Goal: Task Accomplishment & Management: Manage account settings

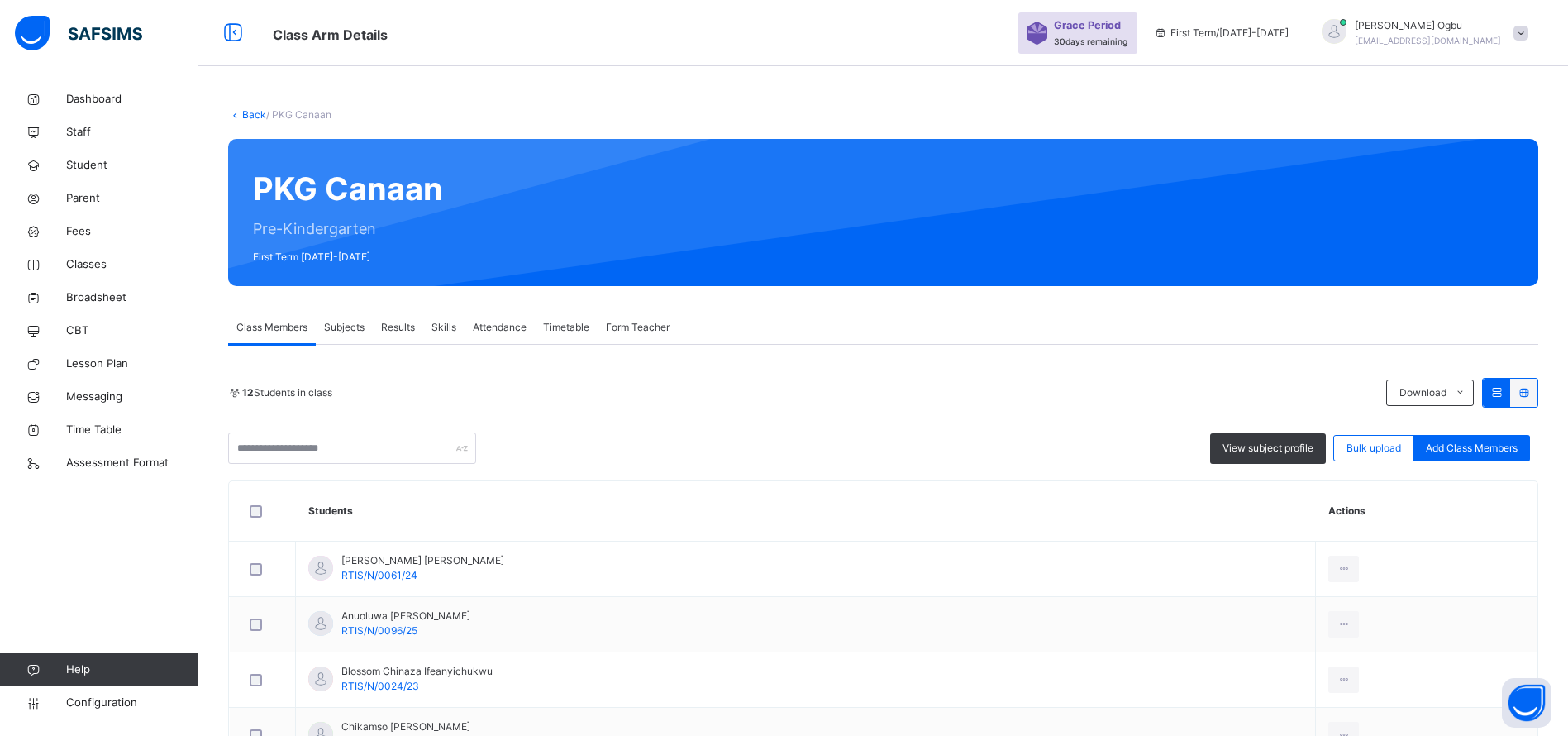
click at [249, 112] on link "Back" at bounding box center [254, 114] width 24 height 13
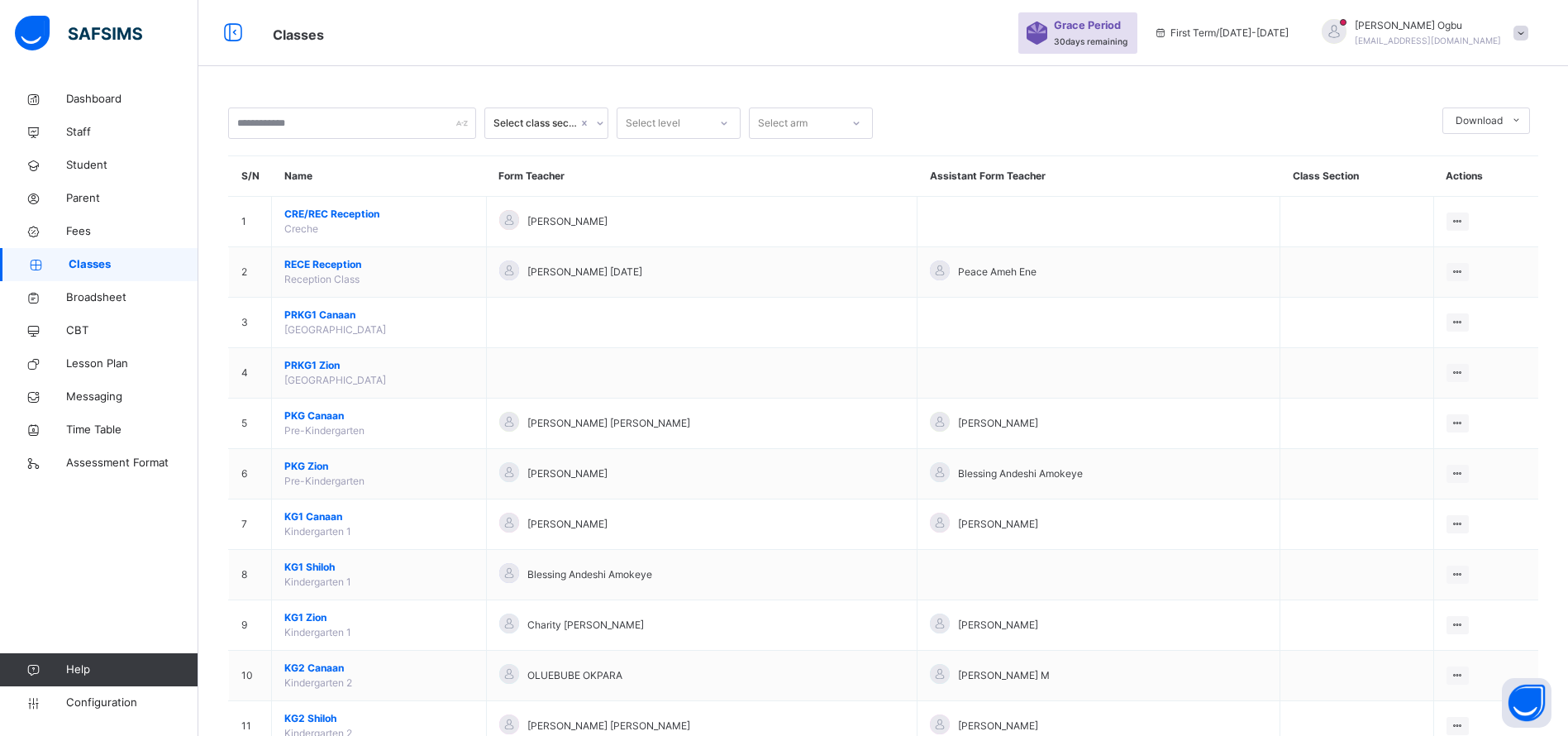
click at [298, 267] on span "RECE Reception" at bounding box center [379, 265] width 190 height 15
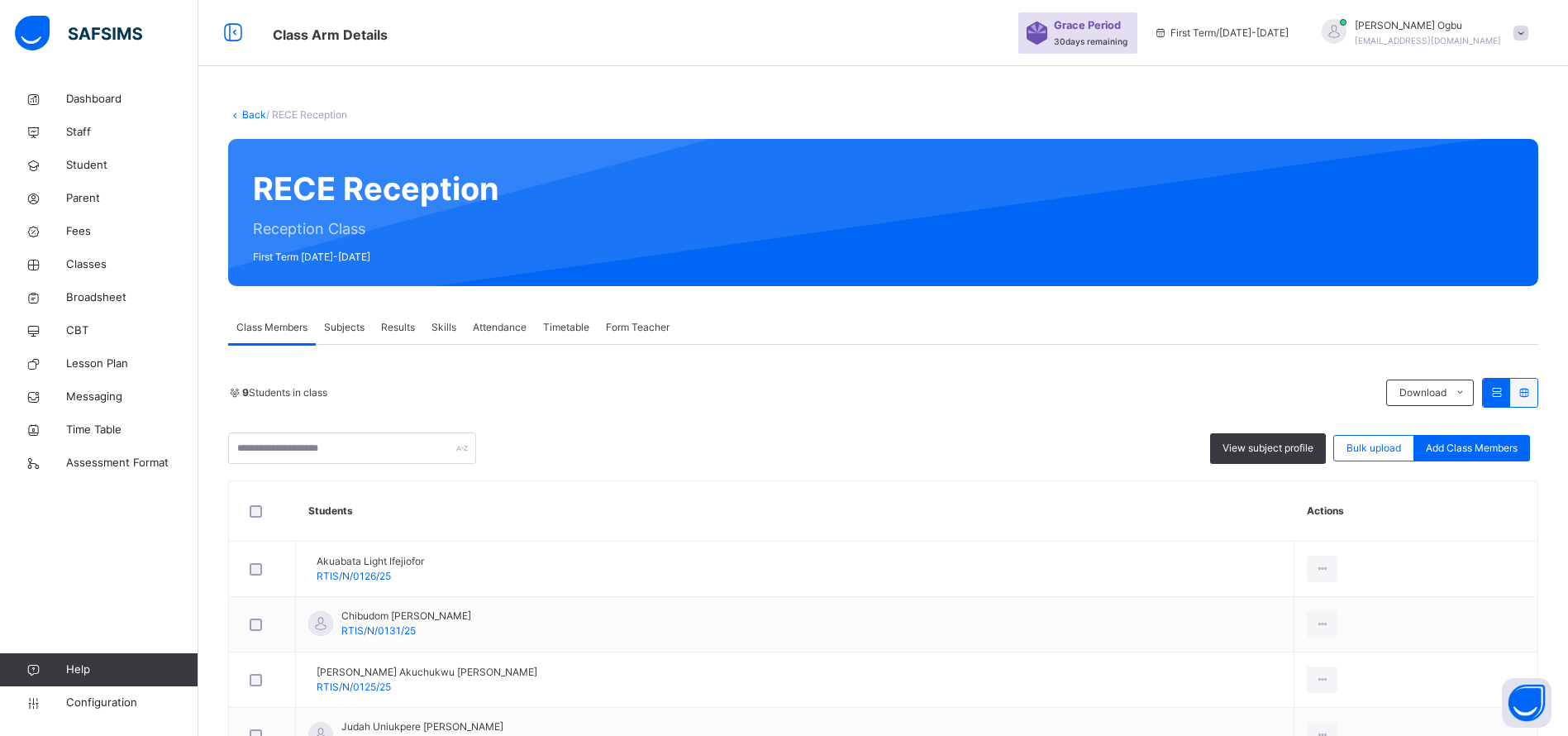
click at [341, 333] on span "Subjects" at bounding box center [344, 327] width 40 height 15
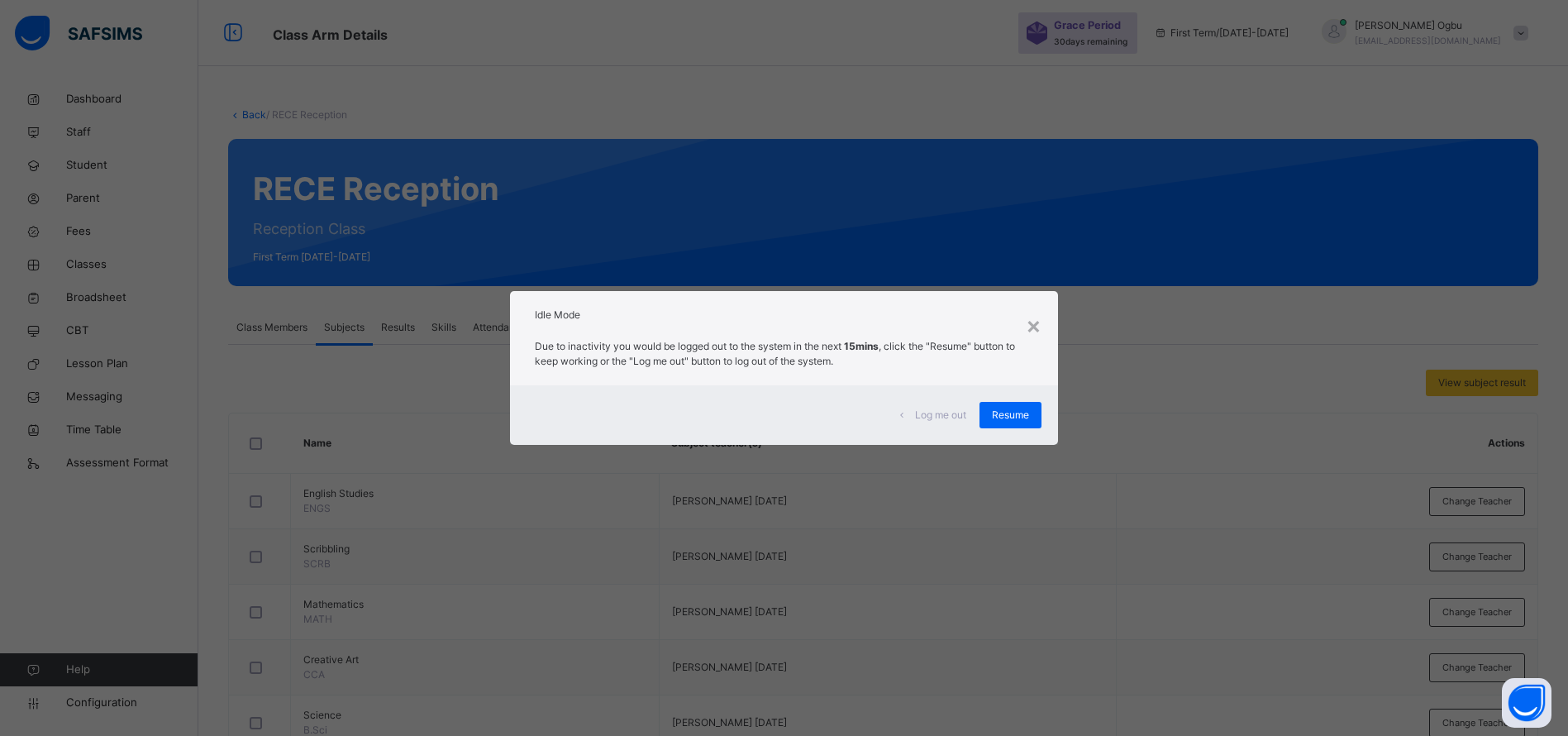
click at [1003, 419] on span "Resume" at bounding box center [1011, 415] width 38 height 15
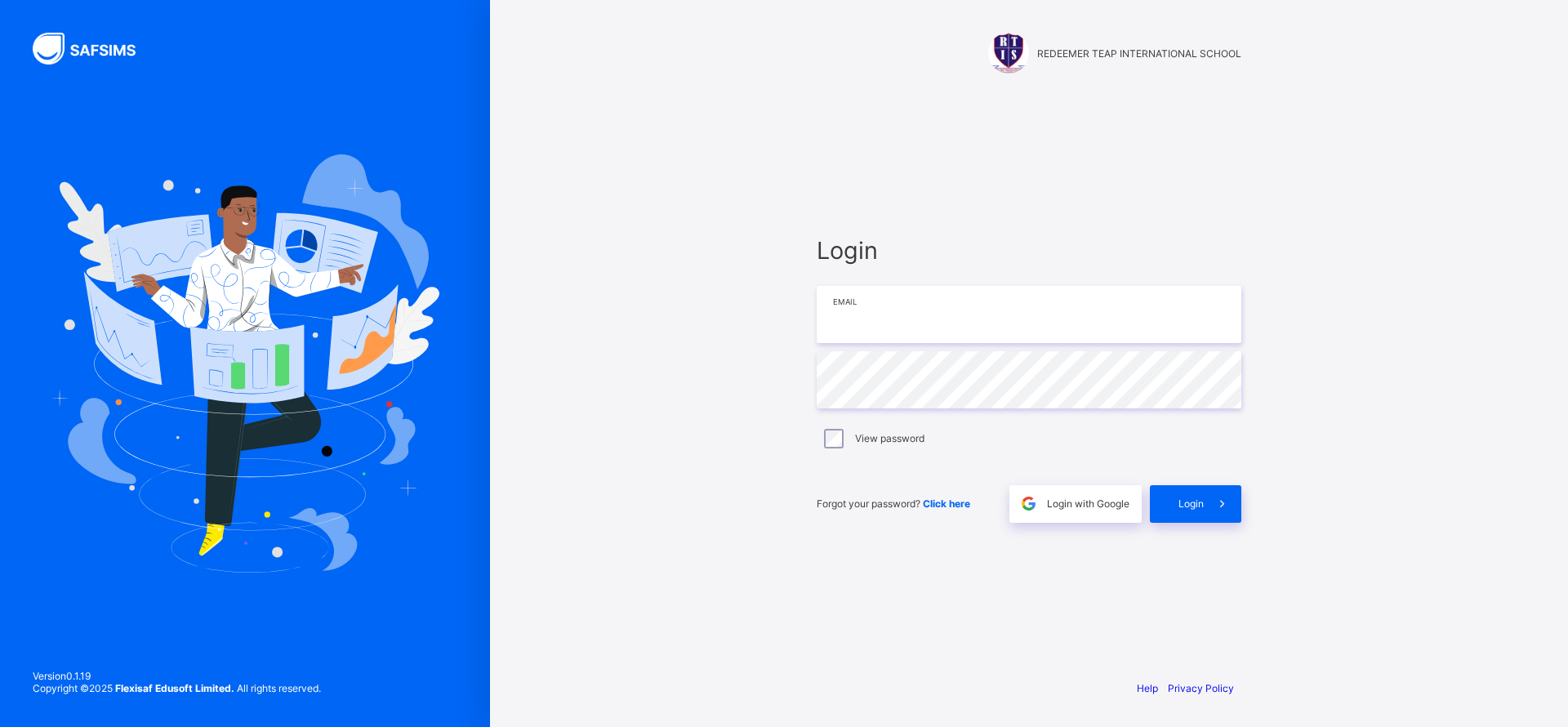
click at [906, 309] on input "email" at bounding box center [1029, 314] width 425 height 57
type input "**********"
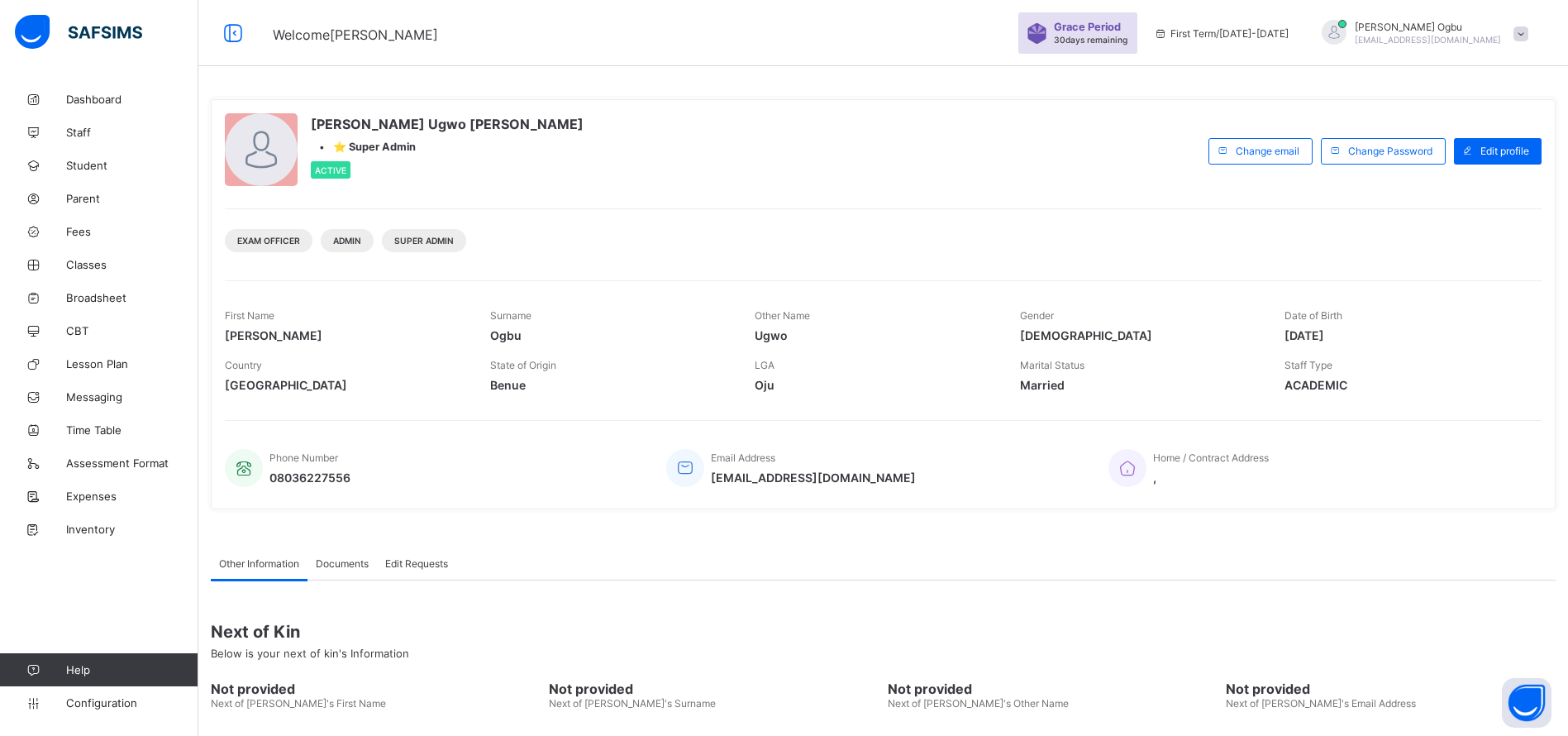
click at [85, 265] on span "Classes" at bounding box center [132, 265] width 132 height 13
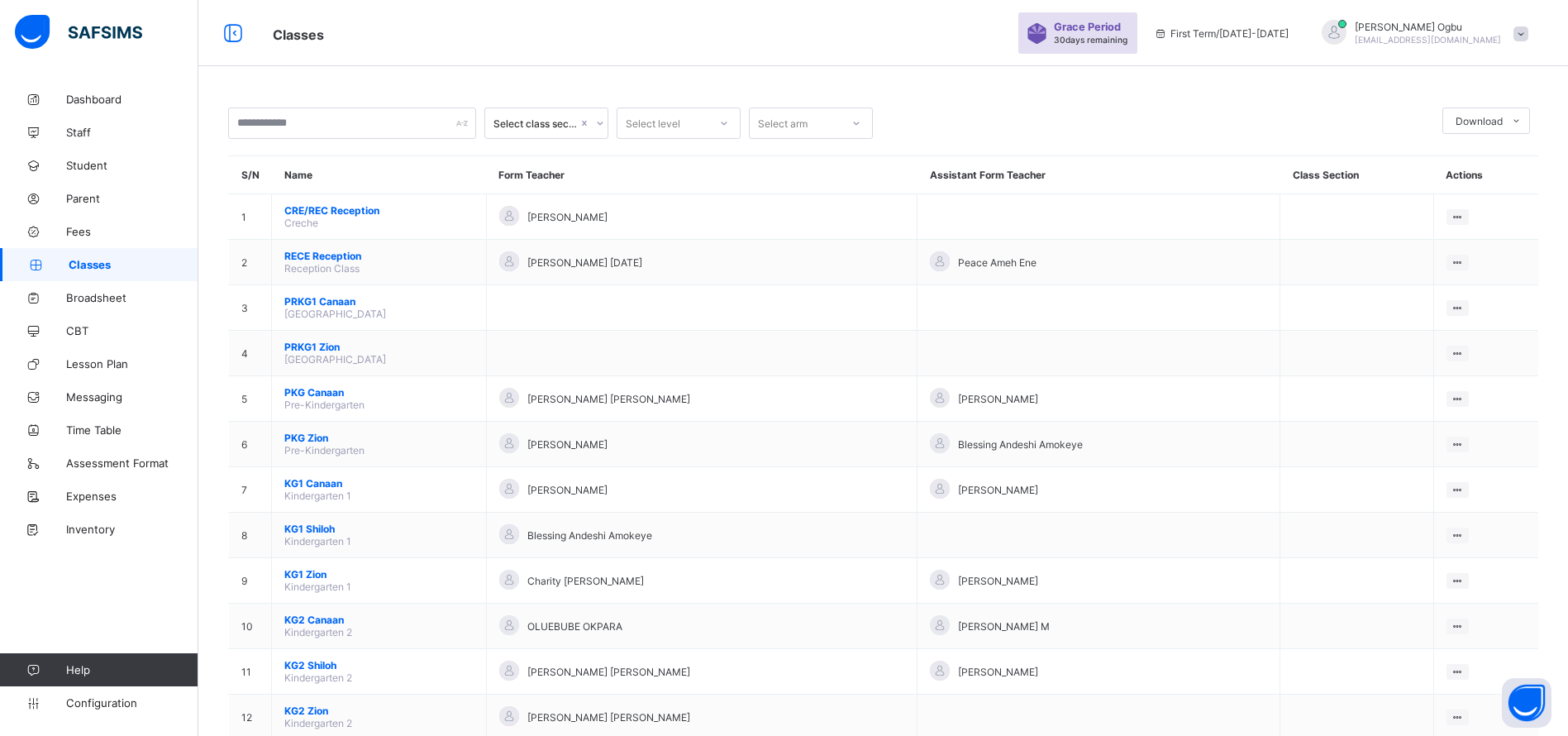
click at [306, 258] on span "RECE Reception" at bounding box center [379, 256] width 190 height 13
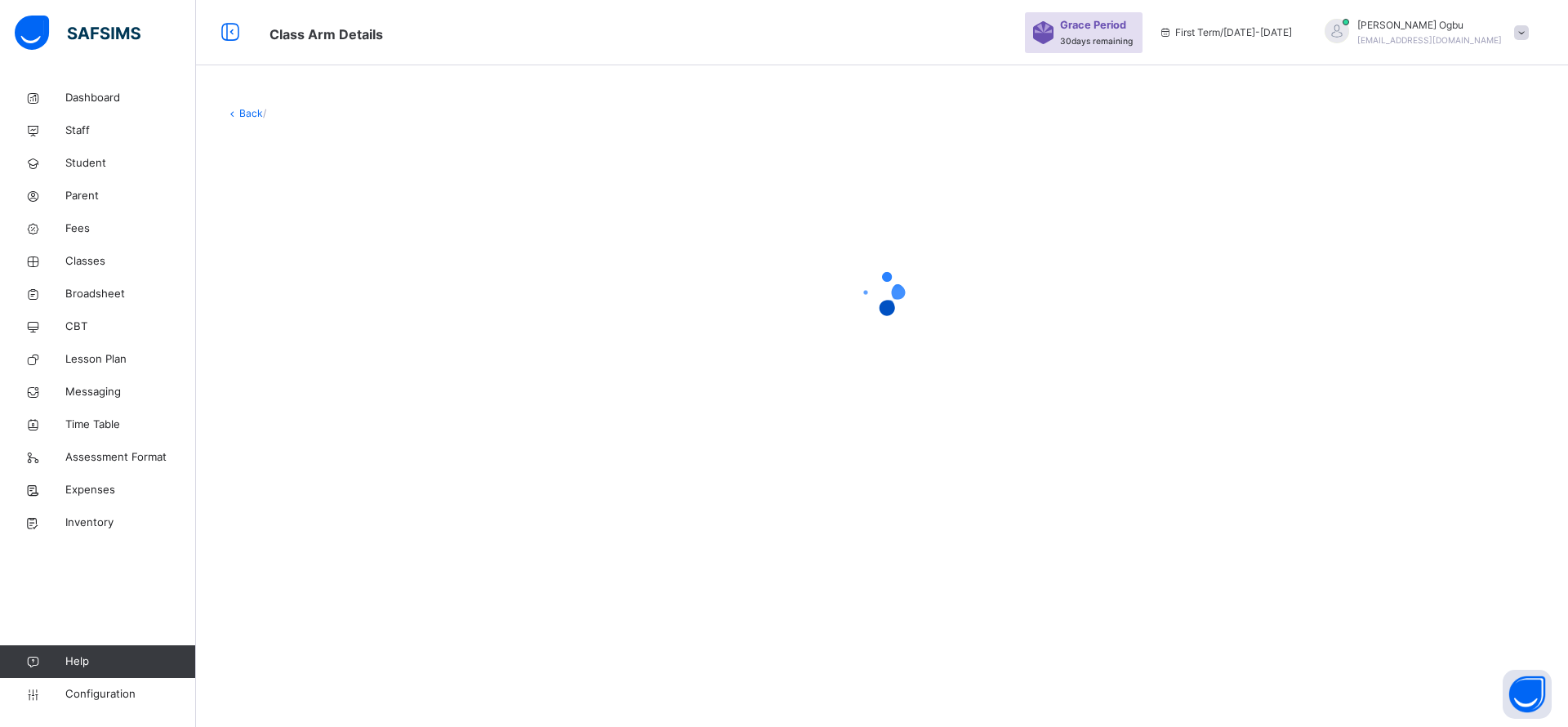
click at [302, 255] on div at bounding box center [881, 292] width 1313 height 310
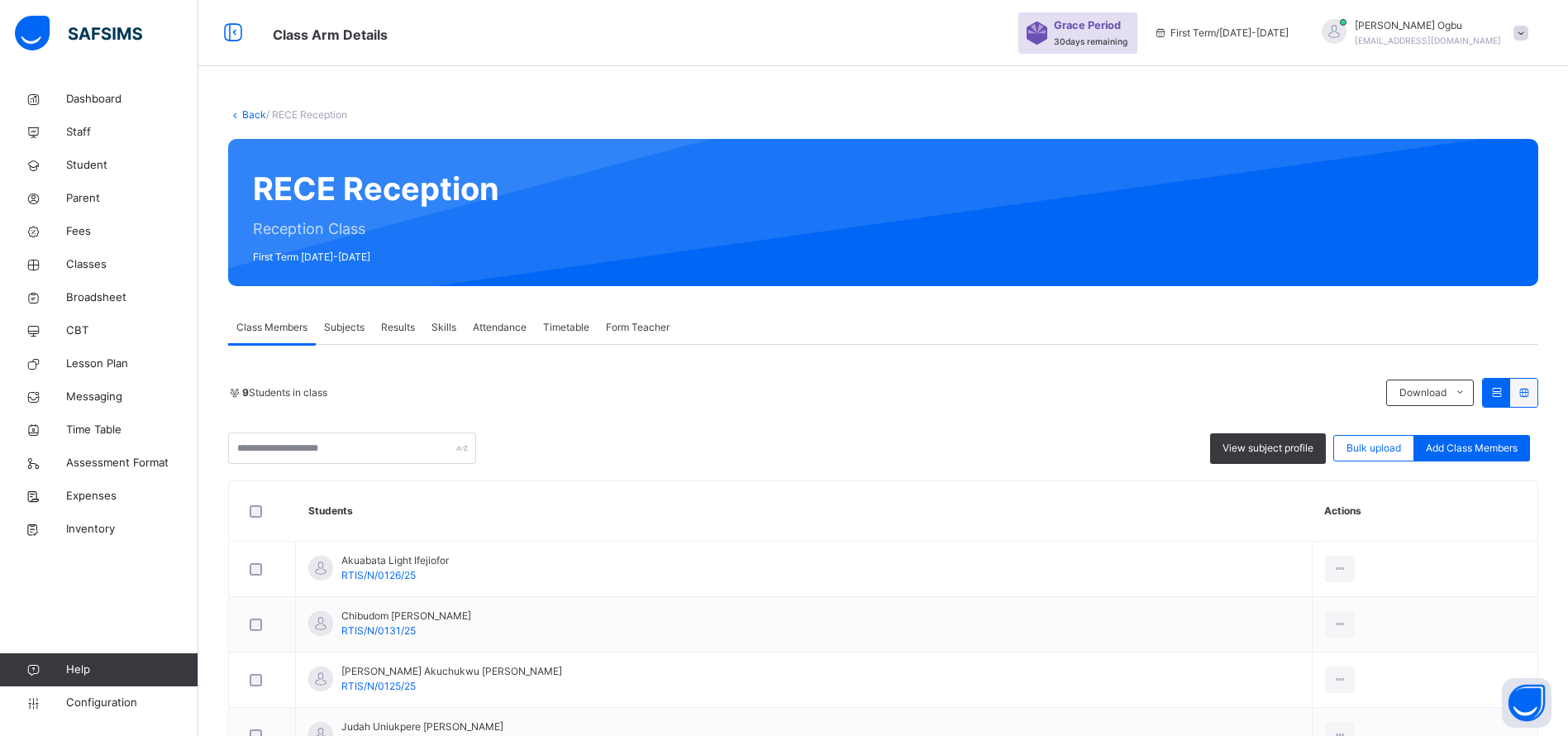
click at [1424, 388] on span "Download" at bounding box center [1423, 393] width 47 height 15
click at [0, 0] on li "Pdf Report" at bounding box center [0, 0] width 0 height 0
click at [255, 112] on link "Back" at bounding box center [254, 114] width 24 height 13
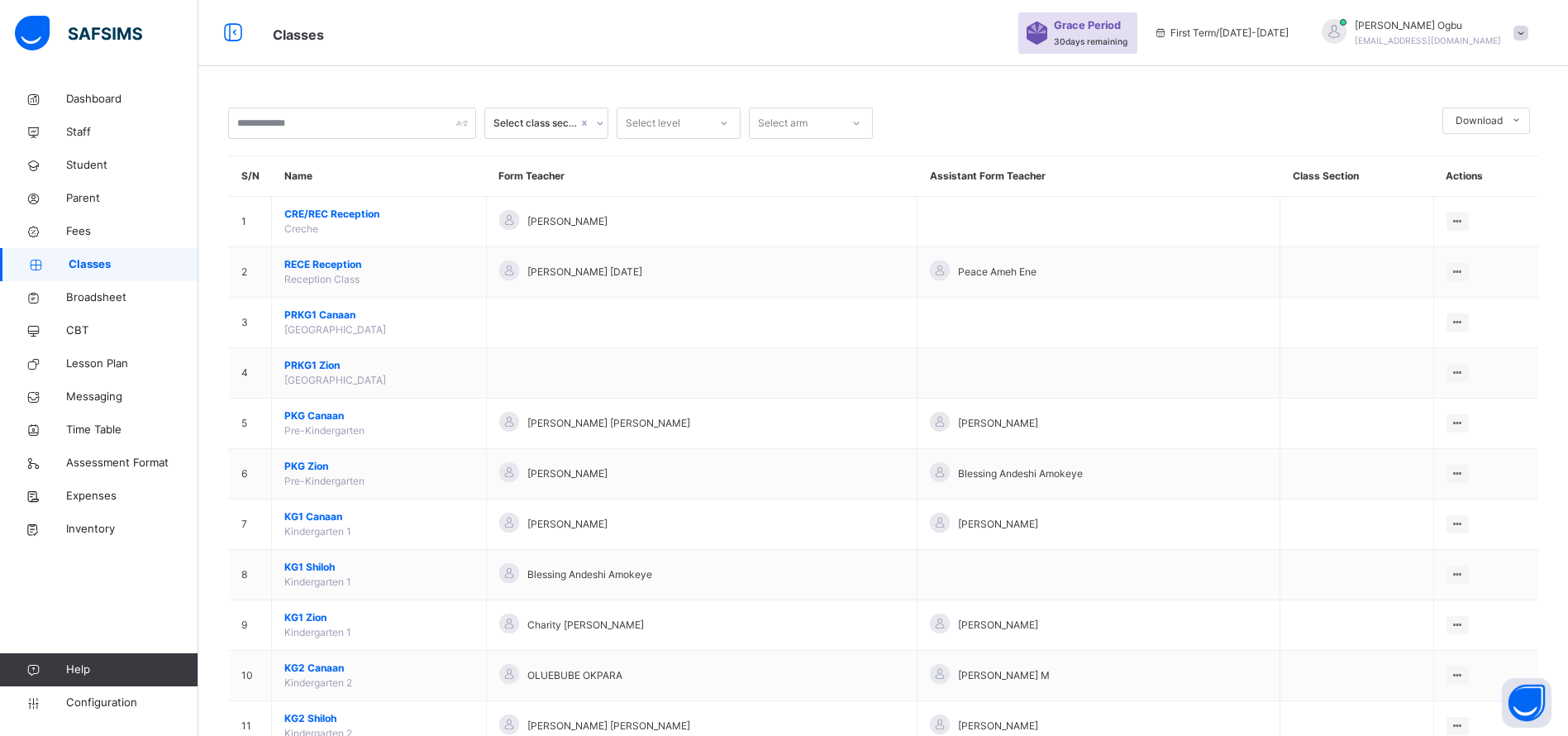
click at [301, 618] on span "KG1 Zion" at bounding box center [379, 617] width 190 height 15
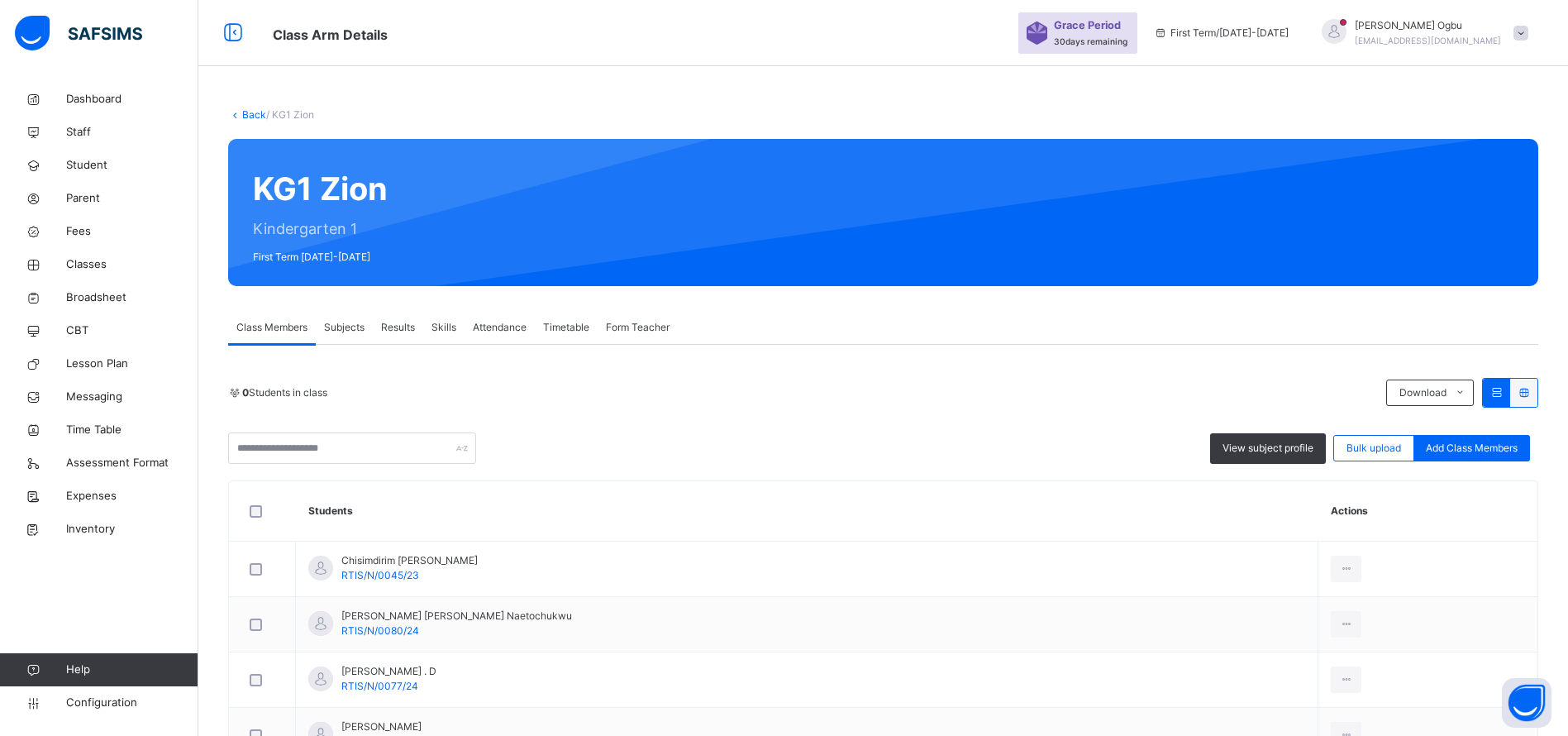
click at [0, 0] on li "Pdf Report" at bounding box center [0, 0] width 0 height 0
click at [249, 122] on div "Back / KG1 Zion" at bounding box center [883, 114] width 1311 height 15
click at [257, 114] on link "Back" at bounding box center [254, 114] width 24 height 13
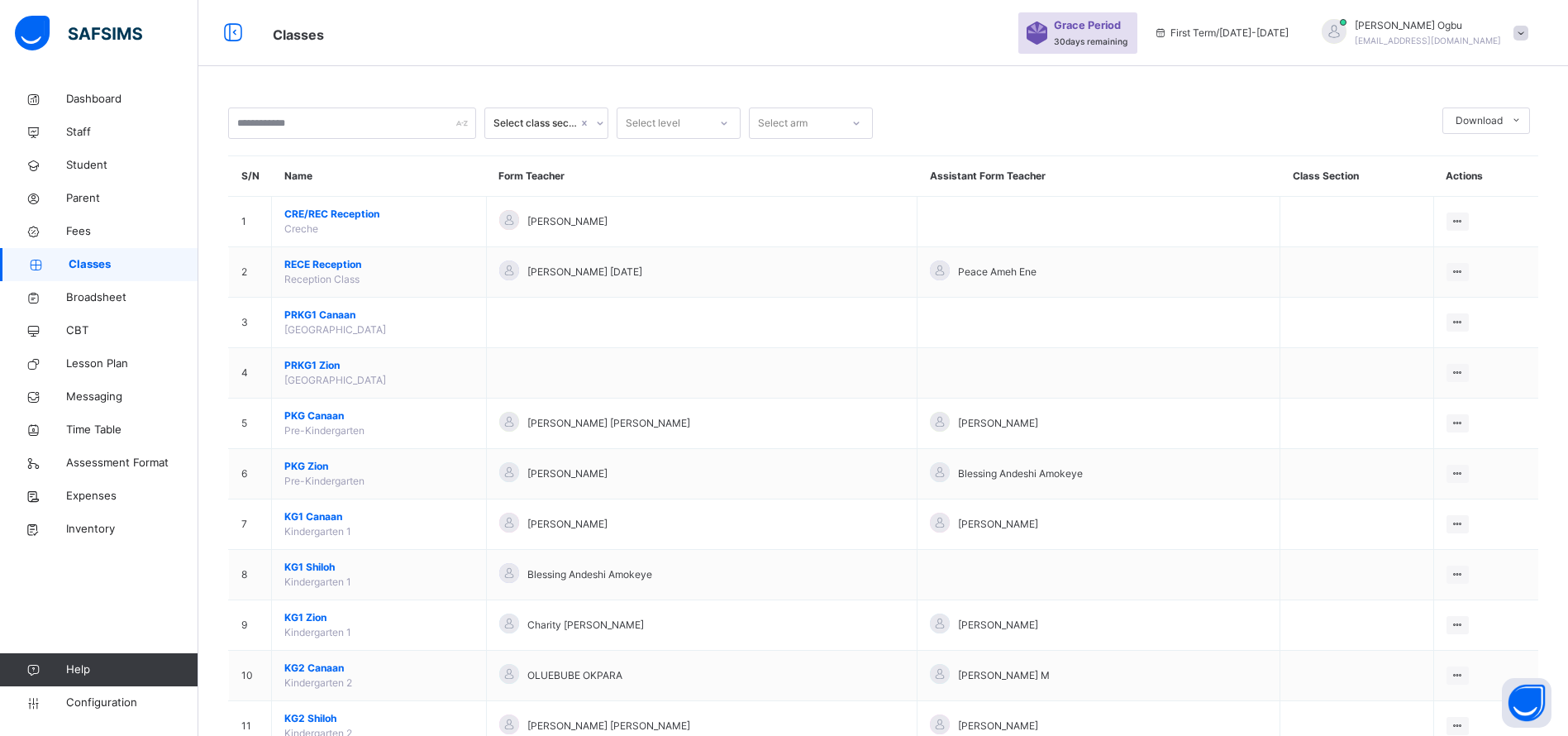
click at [73, 232] on span "Fees" at bounding box center [132, 232] width 132 height 16
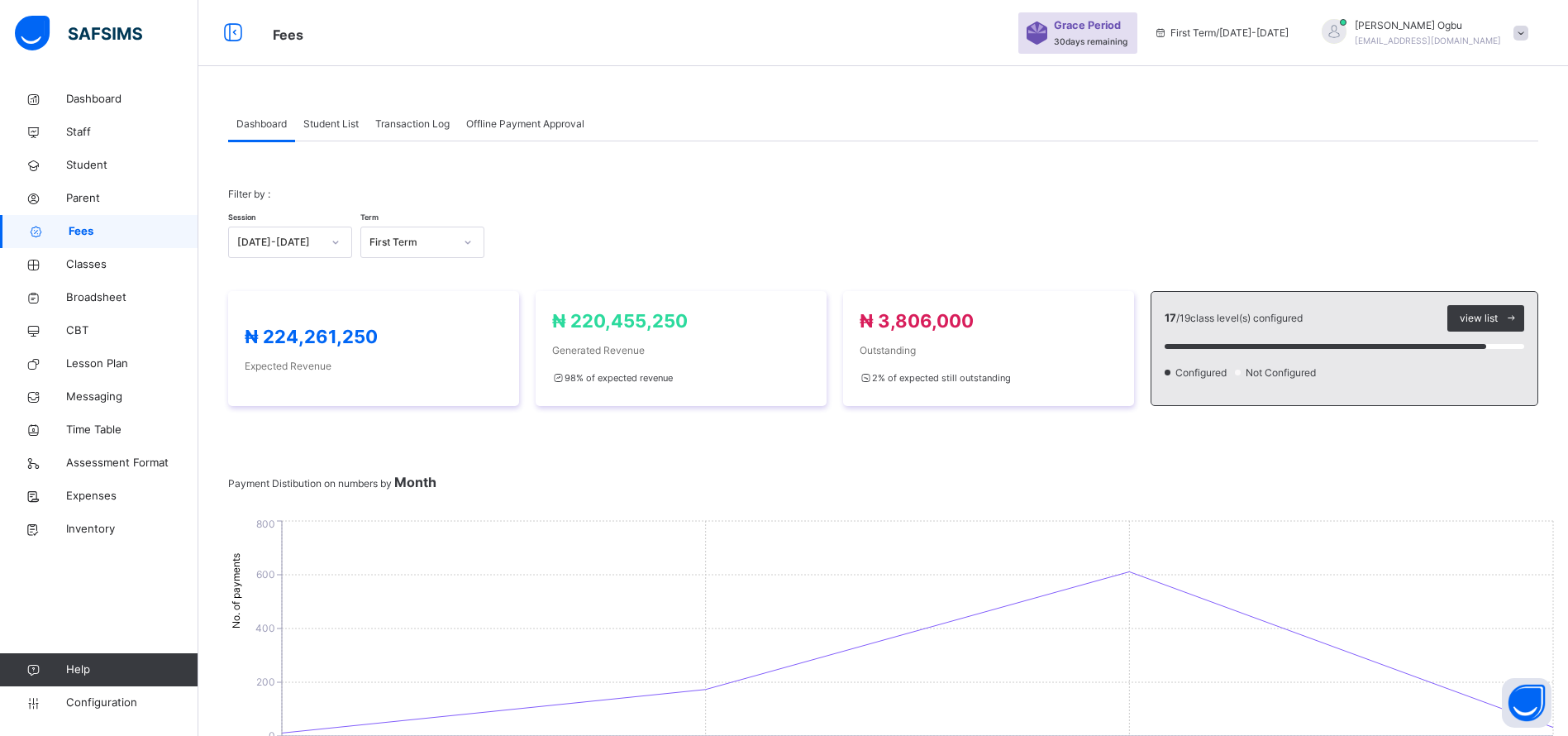
click at [310, 118] on span "Student List" at bounding box center [331, 123] width 55 height 15
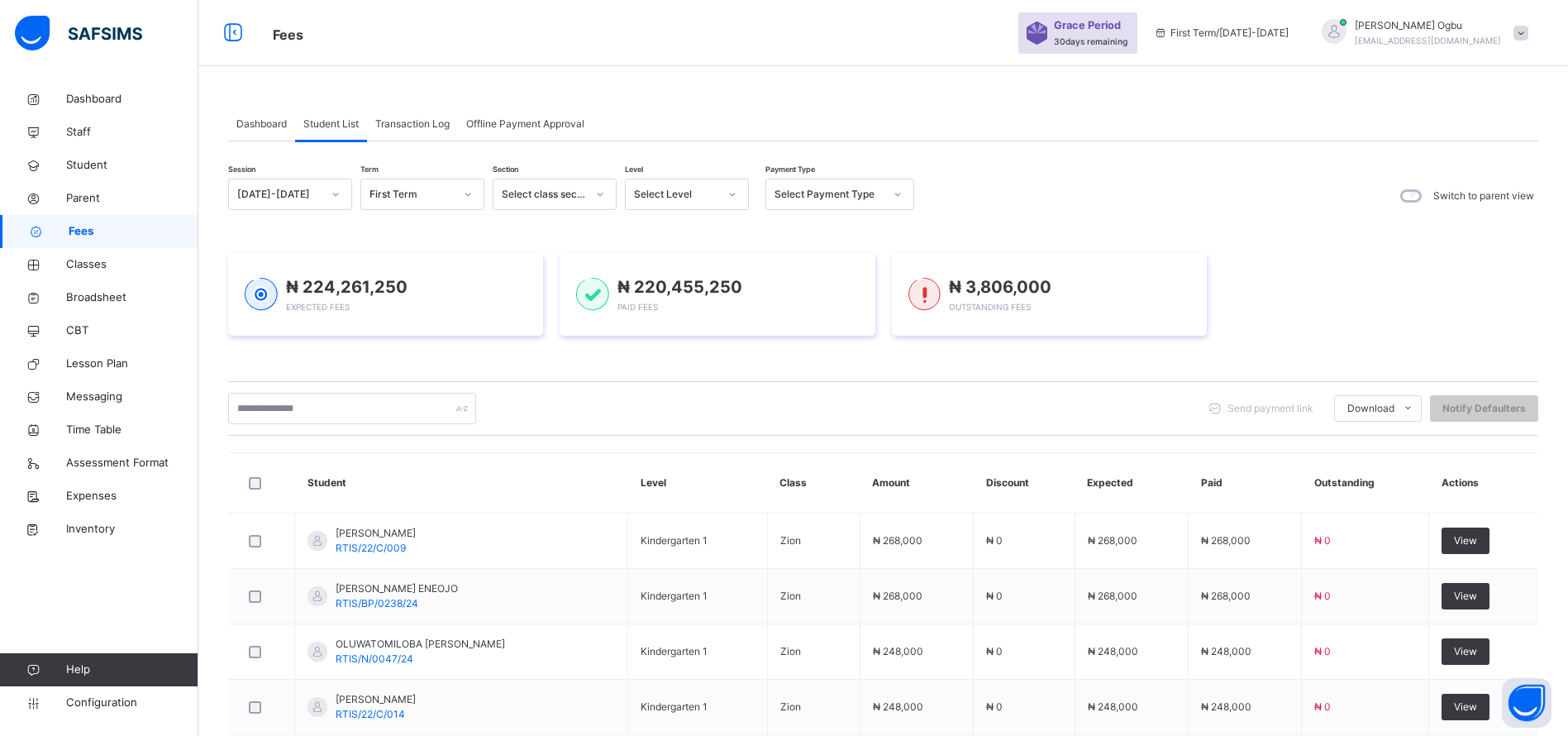
click at [409, 126] on span "Transaction Log" at bounding box center [412, 123] width 74 height 15
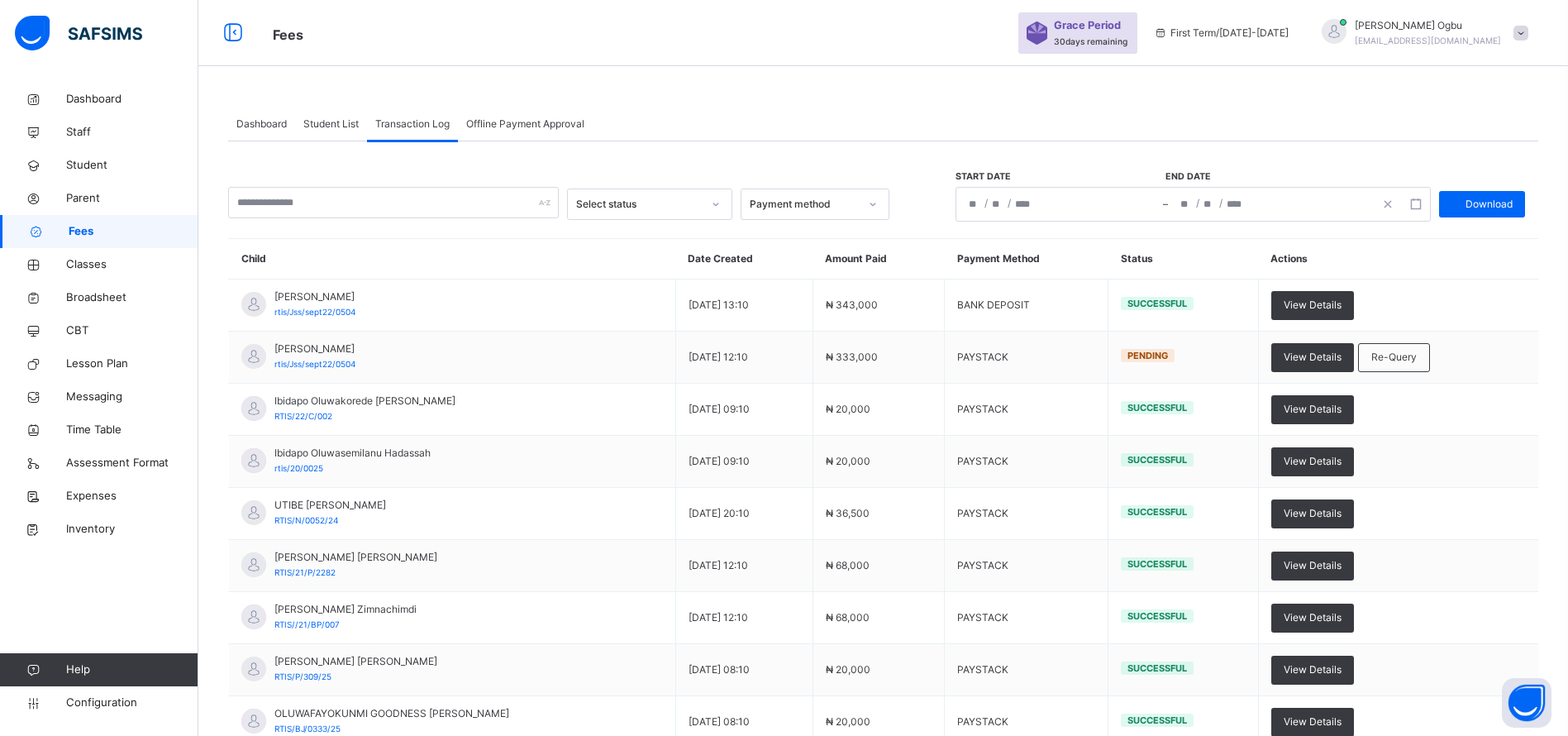
click at [522, 123] on span "Offline Payment Approval" at bounding box center [526, 123] width 118 height 15
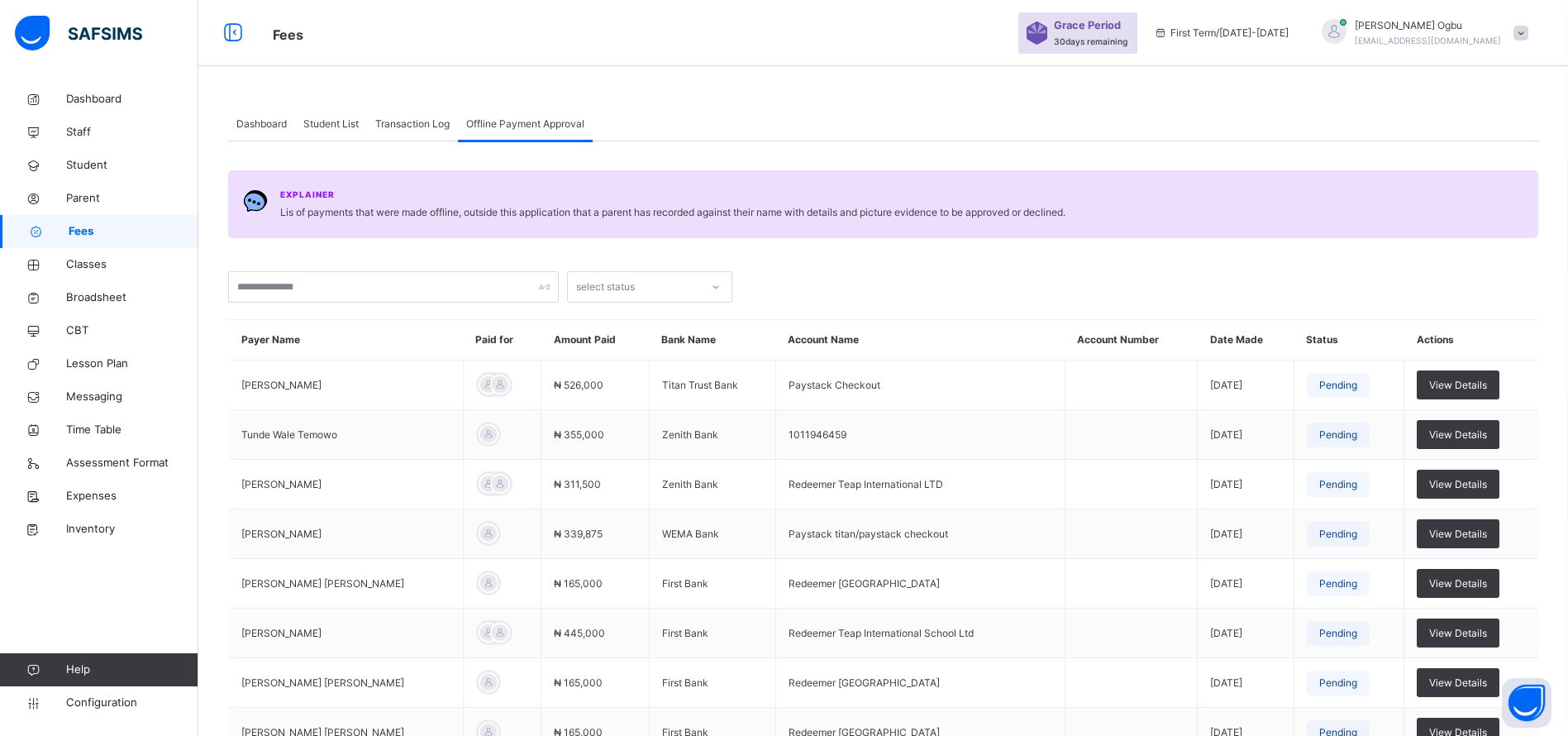
click at [419, 113] on div "Transaction Log" at bounding box center [413, 123] width 91 height 33
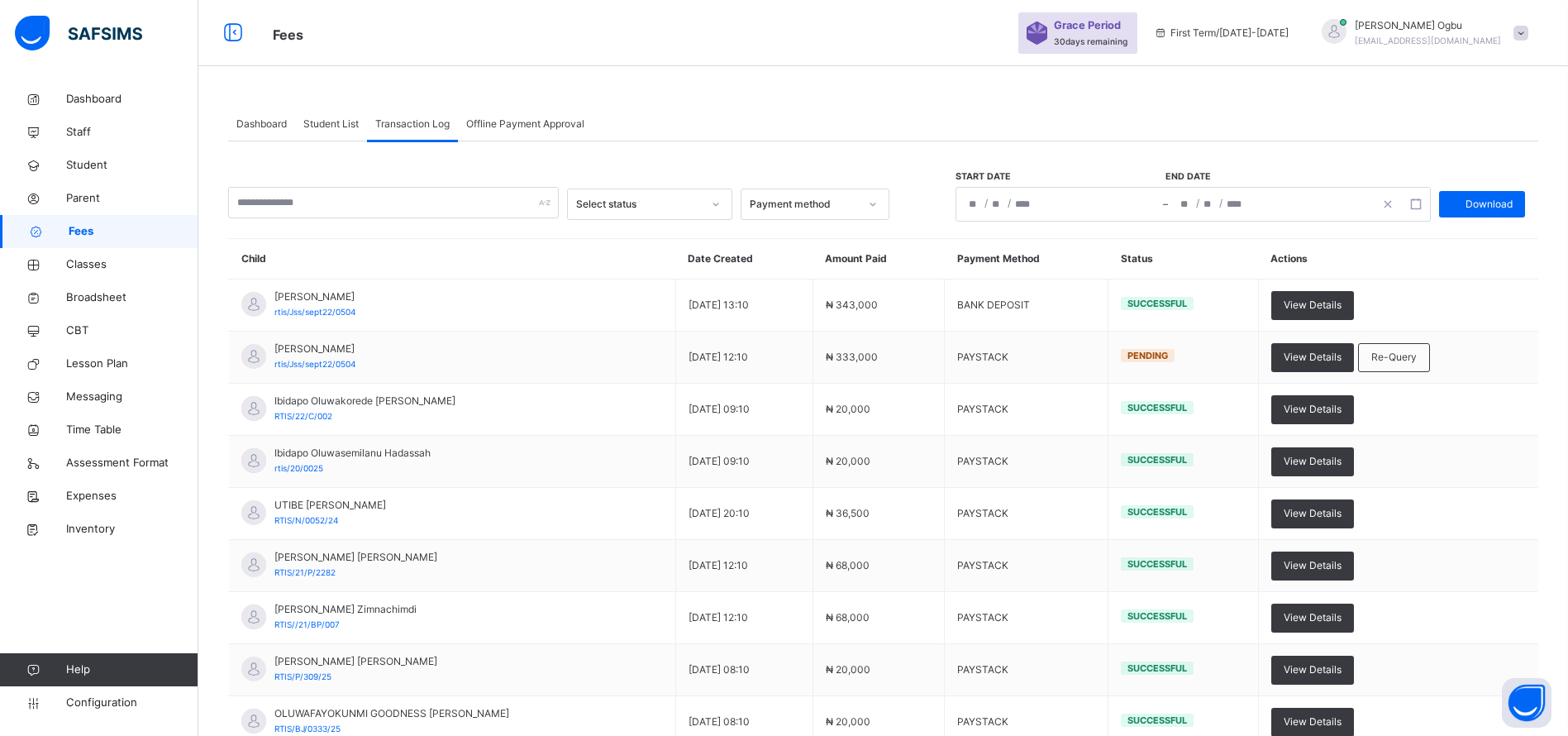
click at [86, 261] on span "Classes" at bounding box center [132, 265] width 132 height 16
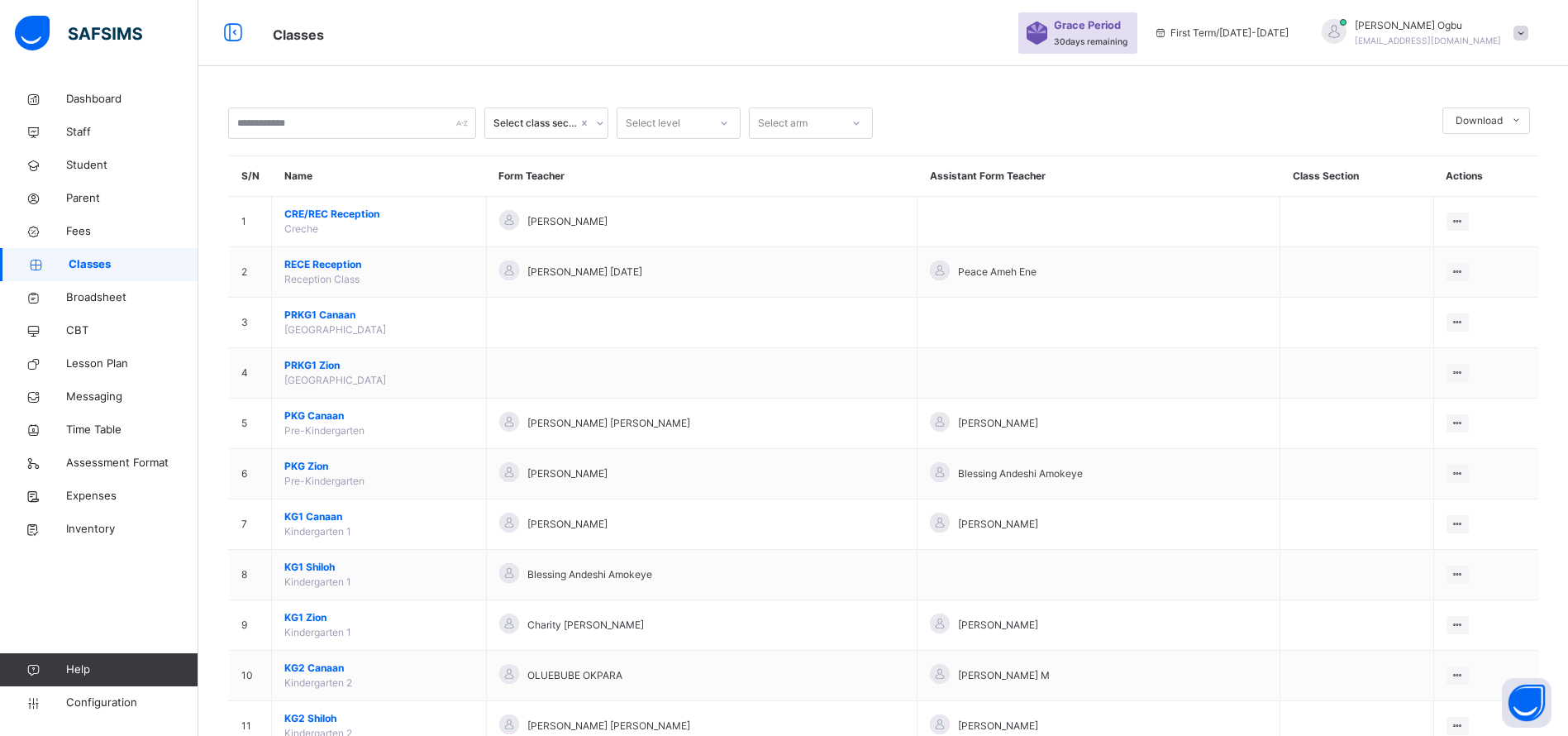
click at [316, 513] on span "KG1 Canaan" at bounding box center [379, 517] width 190 height 15
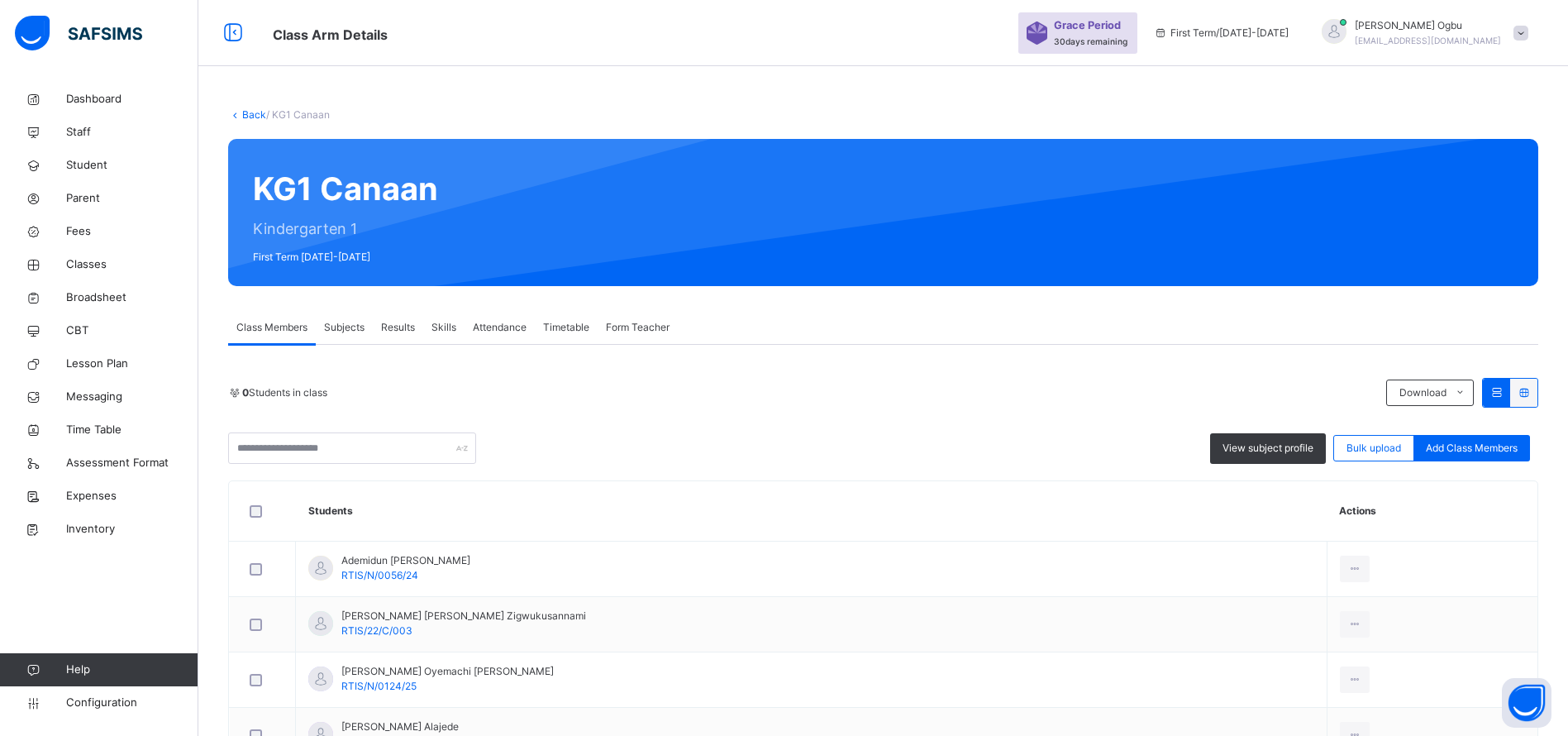
click at [0, 0] on li "Pdf Report" at bounding box center [0, 0] width 0 height 0
click at [1397, 682] on td "View Profile Remove from Class Transfer Student" at bounding box center [1432, 681] width 211 height 55
click at [98, 496] on span "Expenses" at bounding box center [132, 496] width 132 height 16
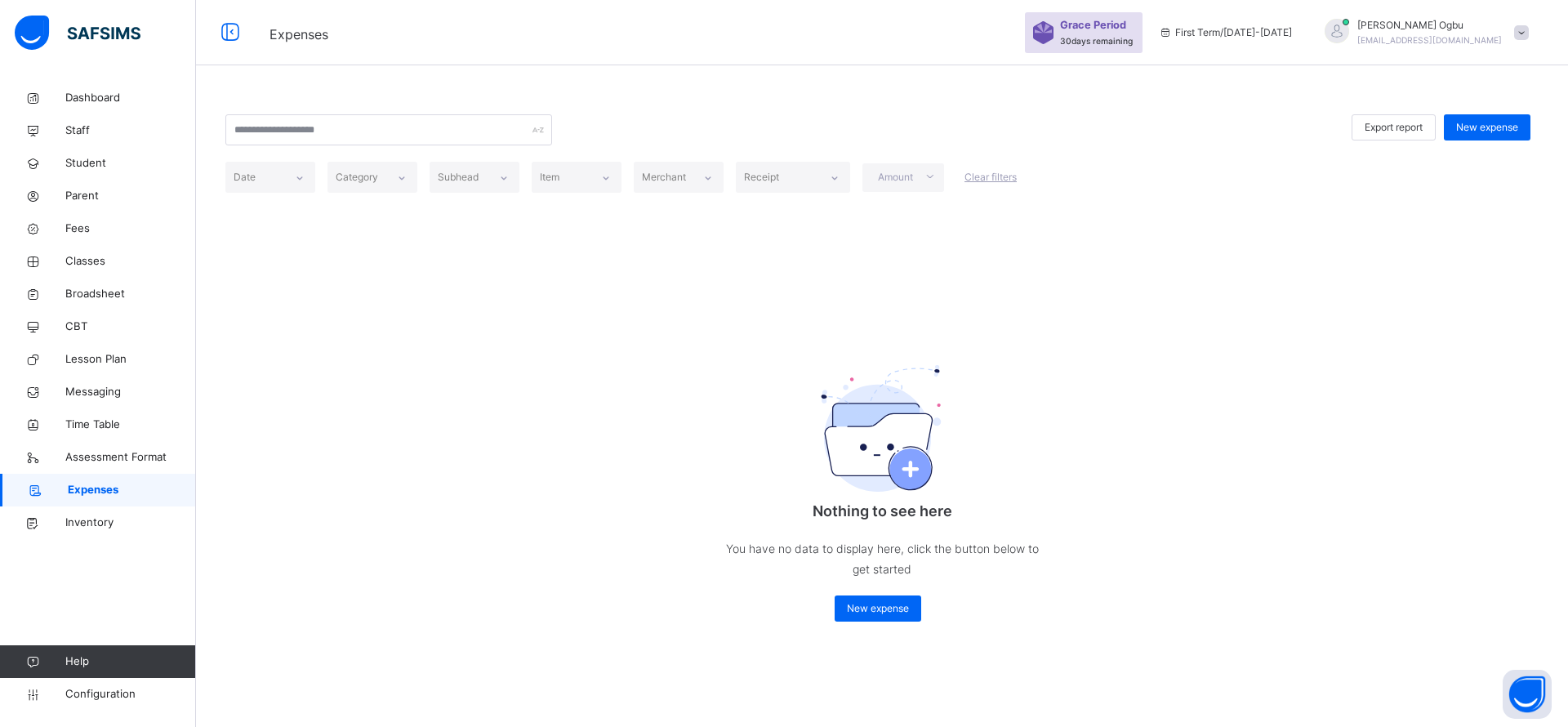
click at [878, 614] on span "New expense" at bounding box center [878, 609] width 62 height 15
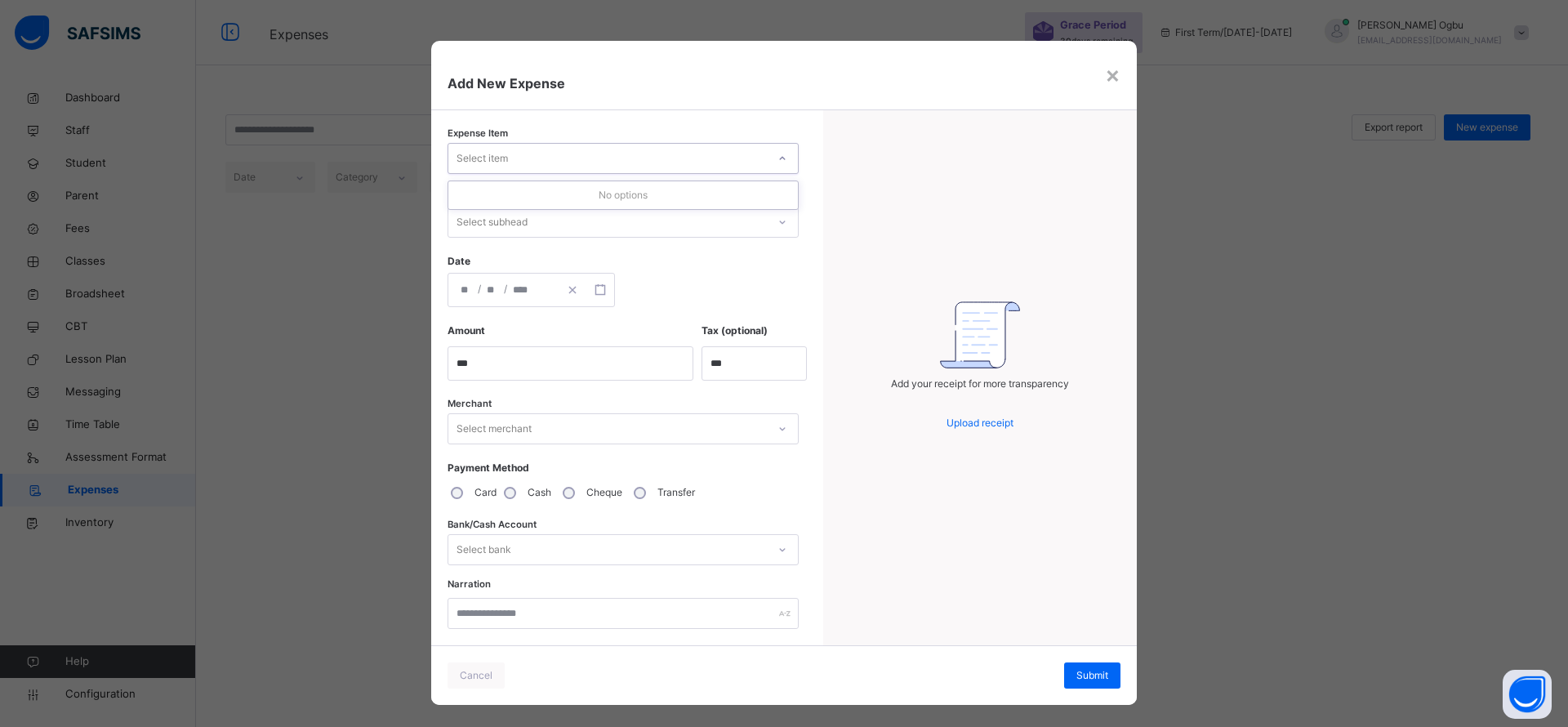
click at [768, 157] on div at bounding box center [781, 159] width 27 height 27
click at [768, 231] on div at bounding box center [781, 223] width 27 height 27
click at [1118, 81] on div "Add New Expense" at bounding box center [783, 75] width 705 height 70
click at [1131, 67] on div "Add New Expense" at bounding box center [783, 75] width 705 height 70
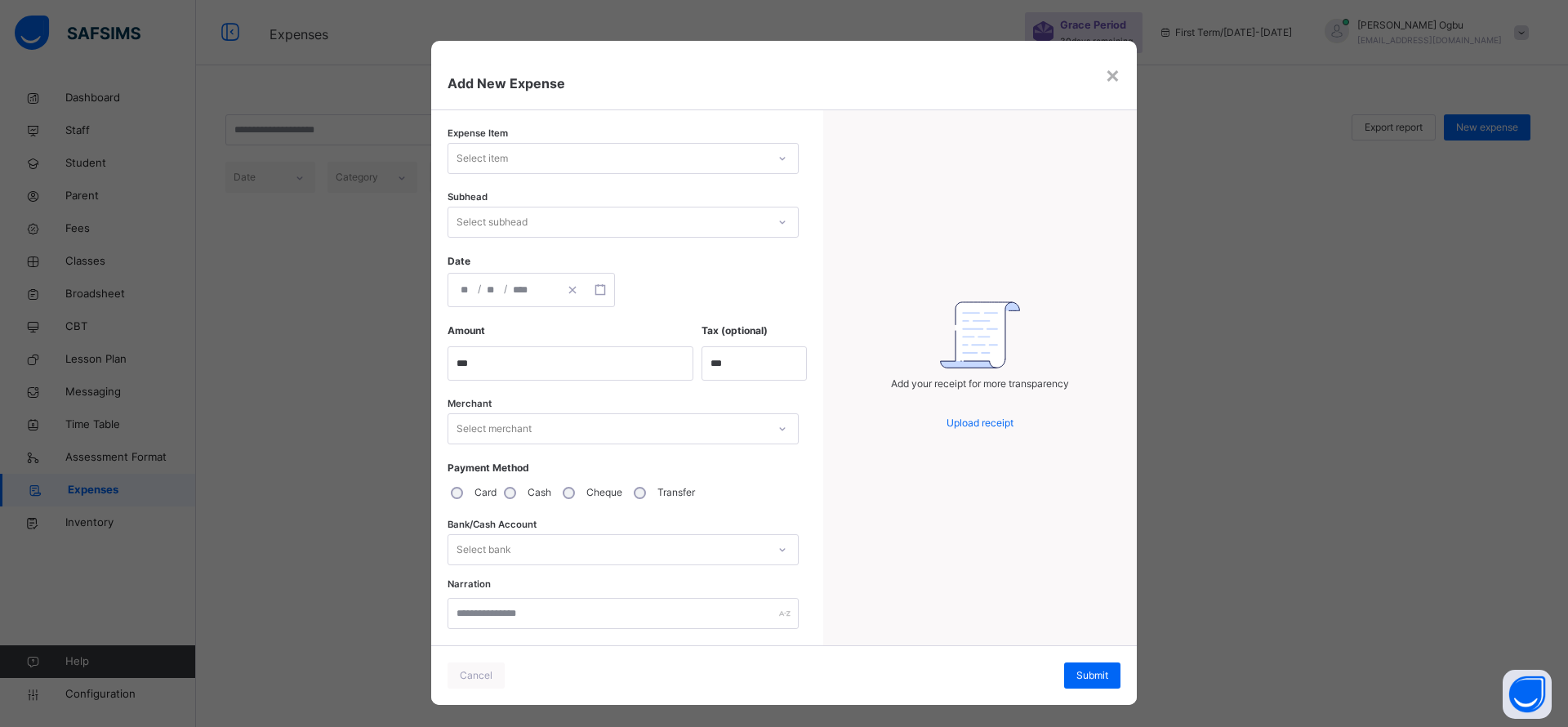
click at [1112, 67] on div "×" at bounding box center [1112, 74] width 16 height 34
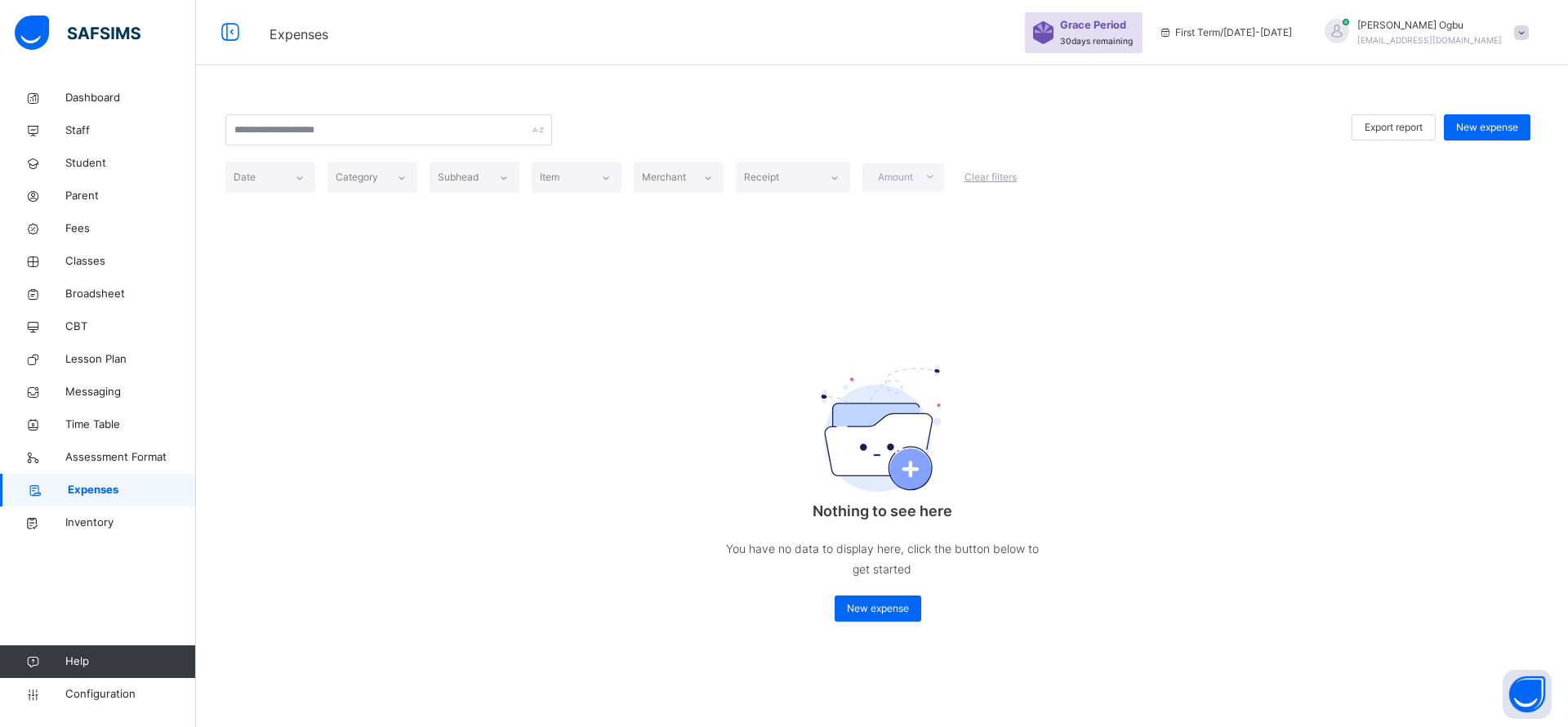
click at [85, 513] on link "Inventory" at bounding box center [98, 522] width 196 height 33
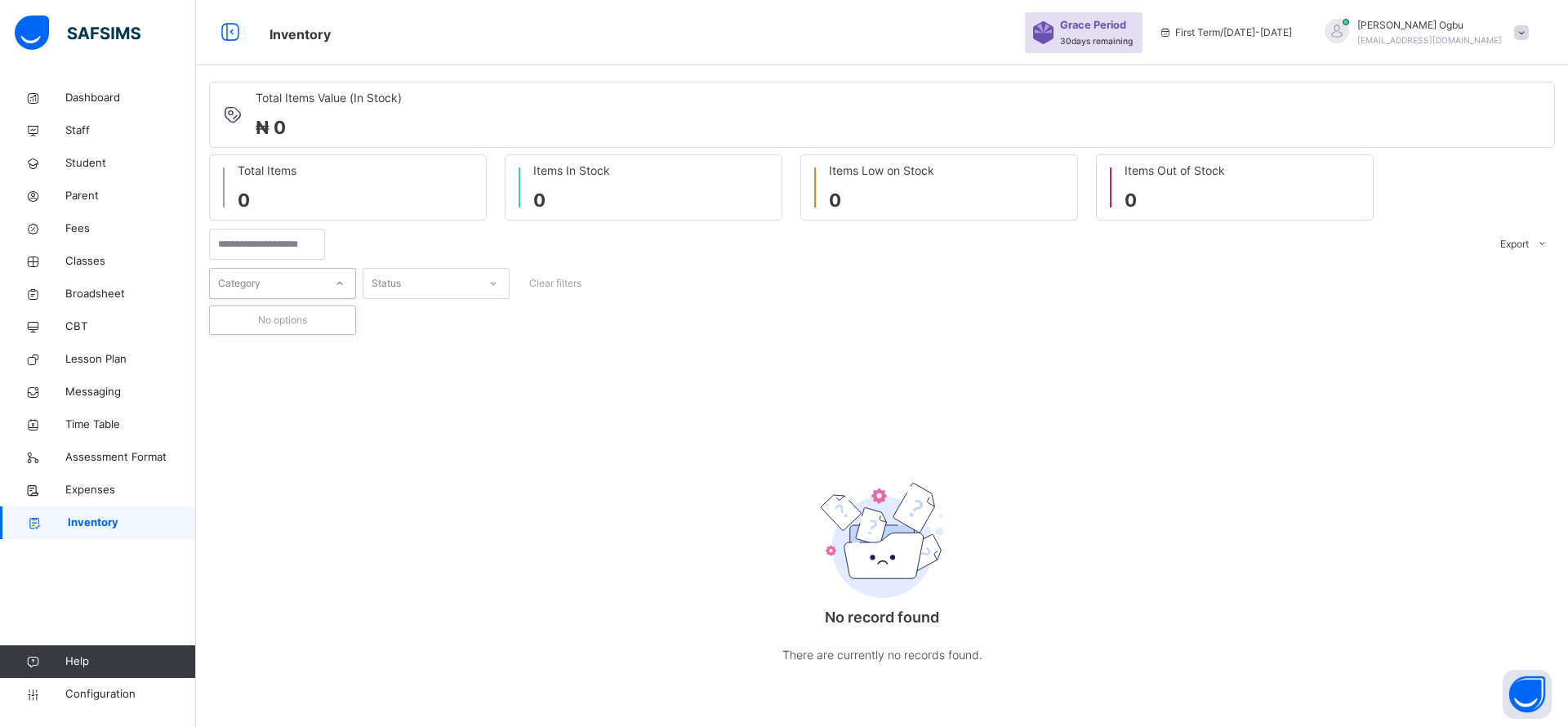
click at [302, 288] on div "Category" at bounding box center [267, 284] width 114 height 26
click at [448, 279] on div "Status" at bounding box center [420, 284] width 114 height 26
click at [635, 439] on div "No record found There are currently no records found." at bounding box center [882, 568] width 1346 height 260
click at [91, 492] on span "Expenses" at bounding box center [131, 490] width 131 height 16
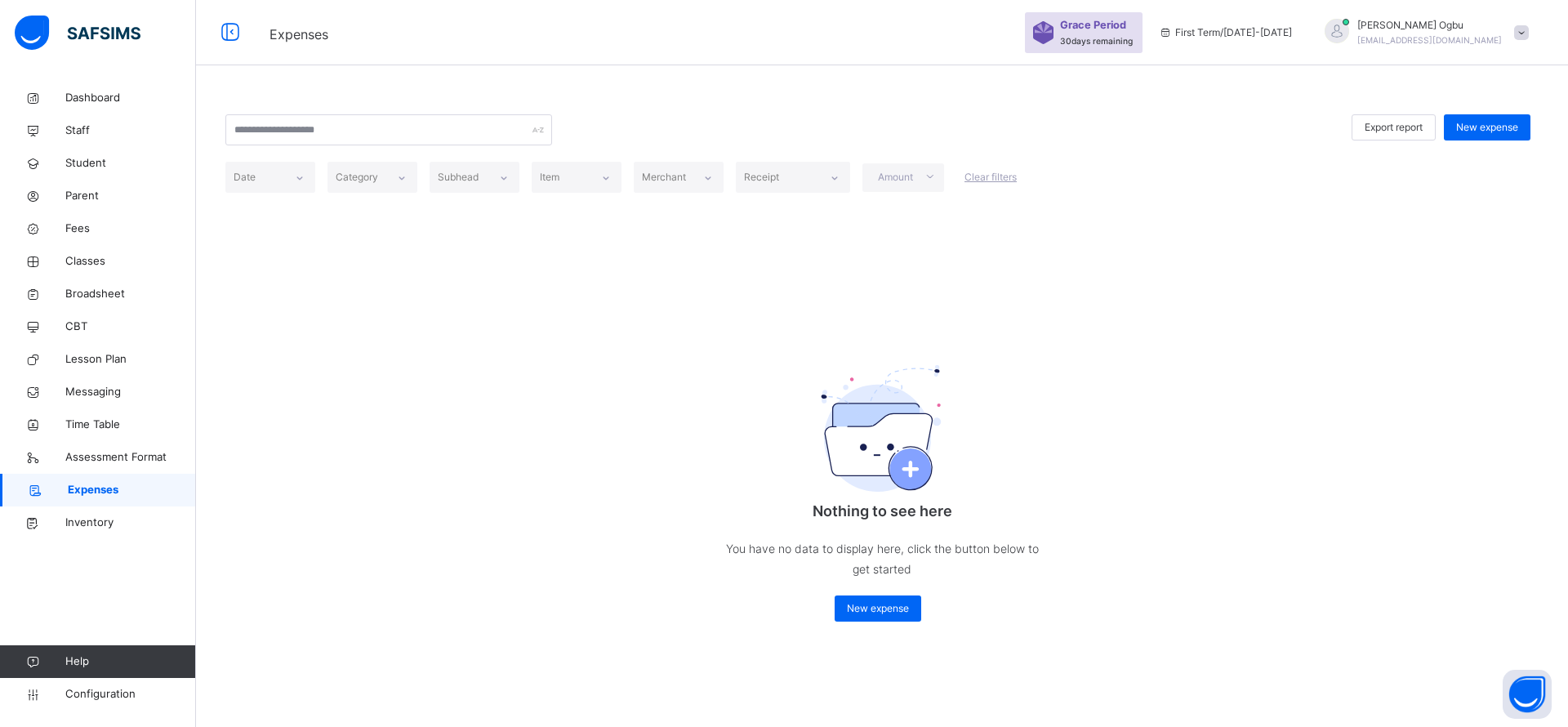
click at [333, 255] on div "Export report New expense Date Category Subhead Item Merchant Receipt Amount Cl…" at bounding box center [882, 367] width 1372 height 572
click at [300, 190] on div at bounding box center [298, 178] width 27 height 27
click at [366, 187] on div "Category" at bounding box center [358, 177] width 42 height 31
click at [452, 183] on div "Subhead" at bounding box center [459, 177] width 41 height 31
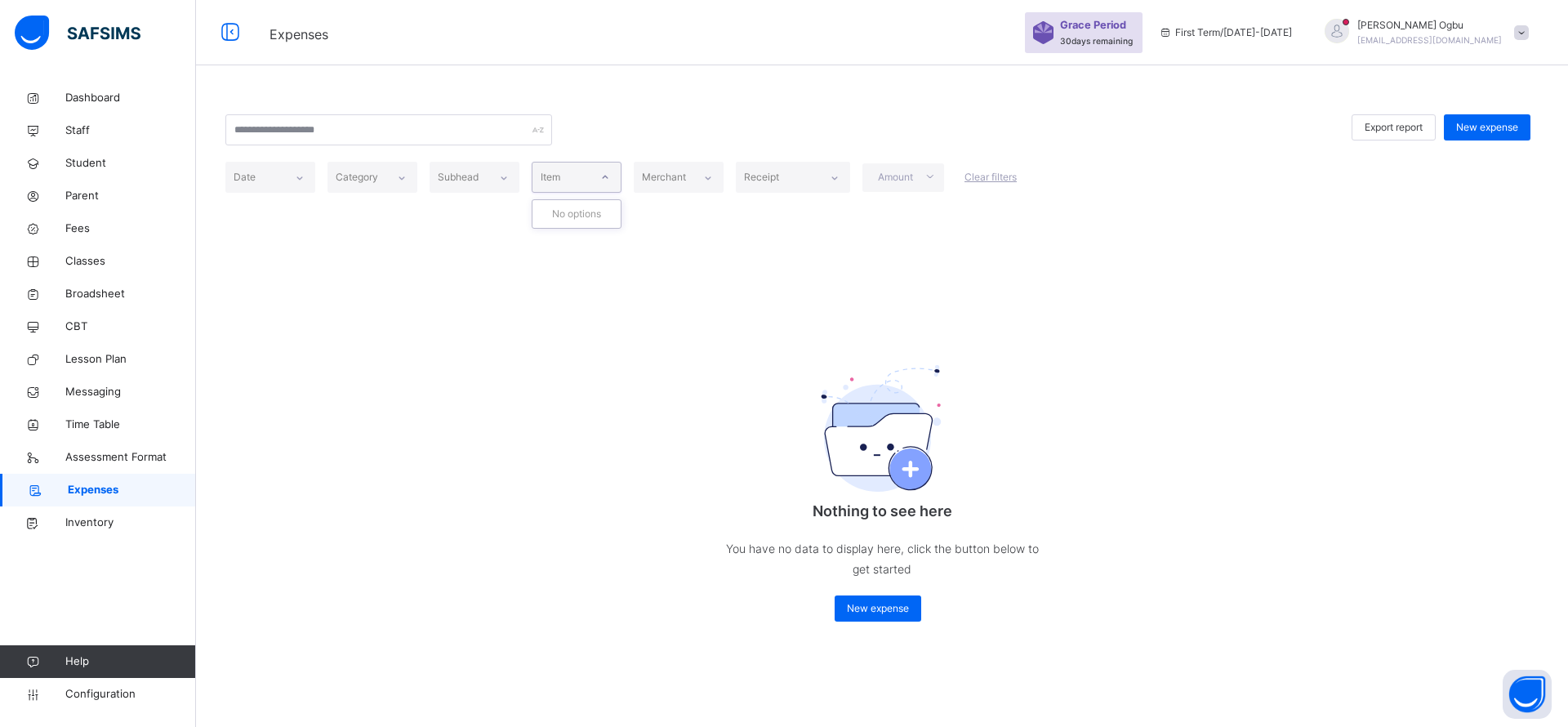
click at [567, 184] on div "Item" at bounding box center [561, 178] width 57 height 26
click at [670, 182] on div "Merchant" at bounding box center [665, 177] width 44 height 31
click at [784, 178] on div "Receipt" at bounding box center [777, 178] width 81 height 26
click at [911, 178] on span "Amount" at bounding box center [894, 177] width 41 height 15
click at [981, 469] on div "Nothing to see here You have no data to display here, click the button below to…" at bounding box center [882, 480] width 327 height 318
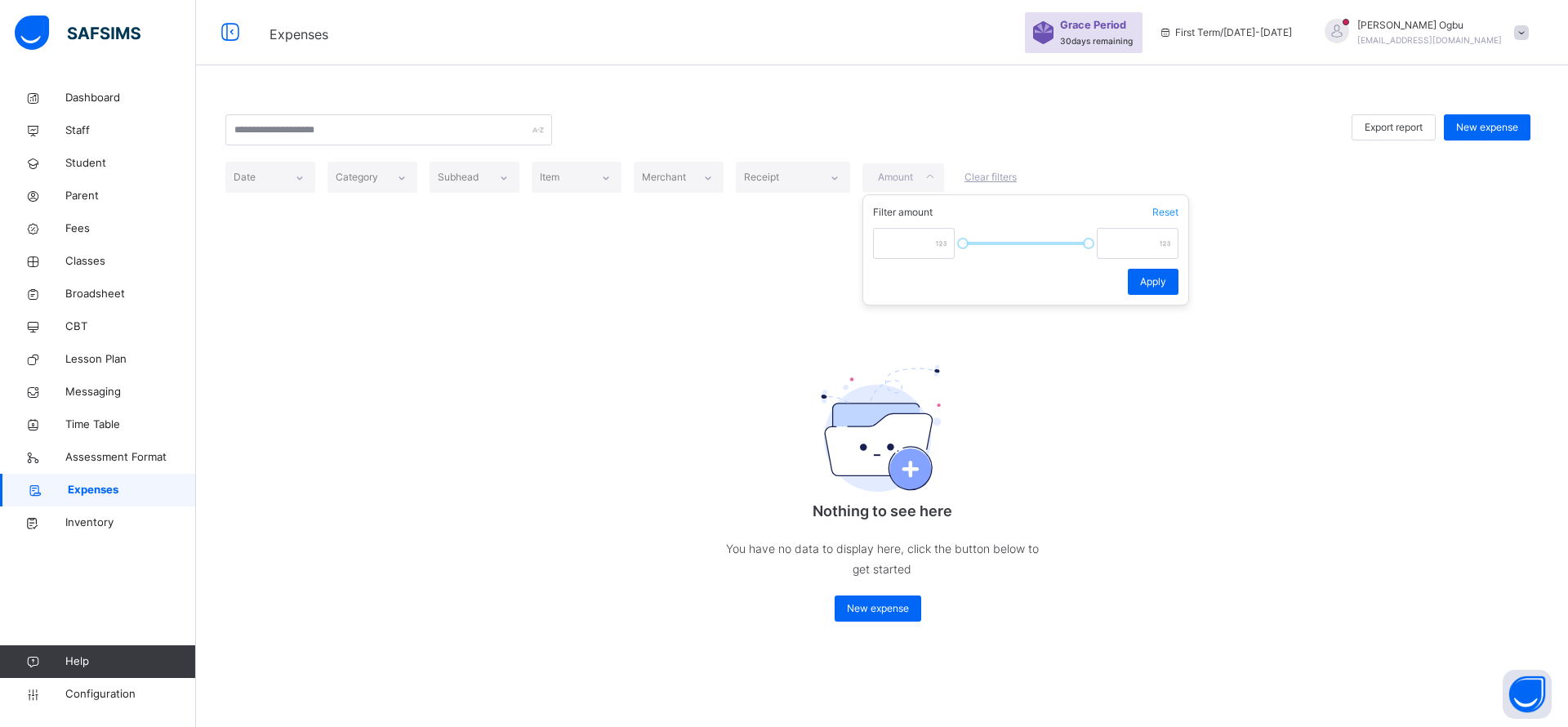
click at [861, 605] on span "New expense" at bounding box center [878, 609] width 62 height 15
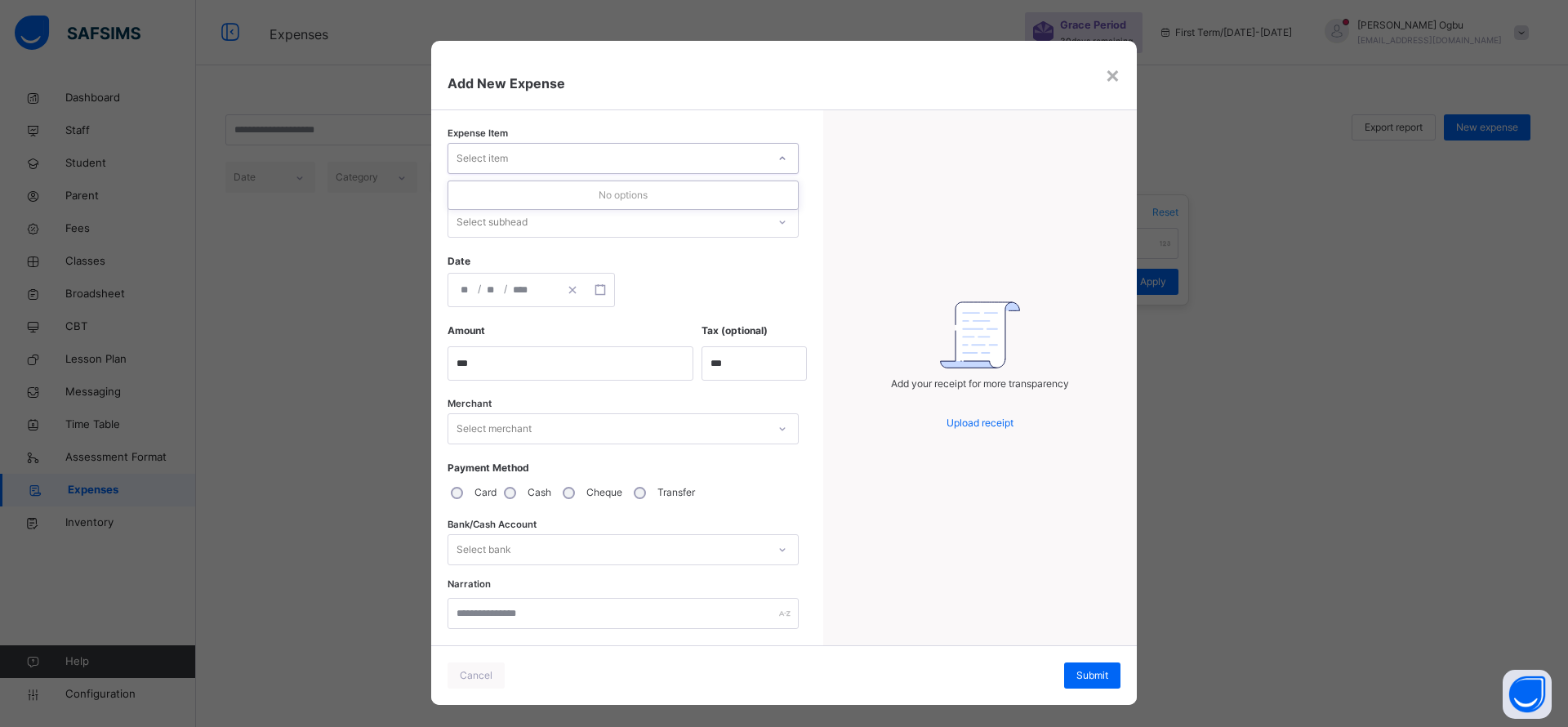
click at [779, 156] on icon at bounding box center [781, 158] width 10 height 16
click at [733, 233] on div "Select subhead" at bounding box center [607, 223] width 319 height 26
click at [628, 443] on div "Select merchant" at bounding box center [623, 428] width 351 height 31
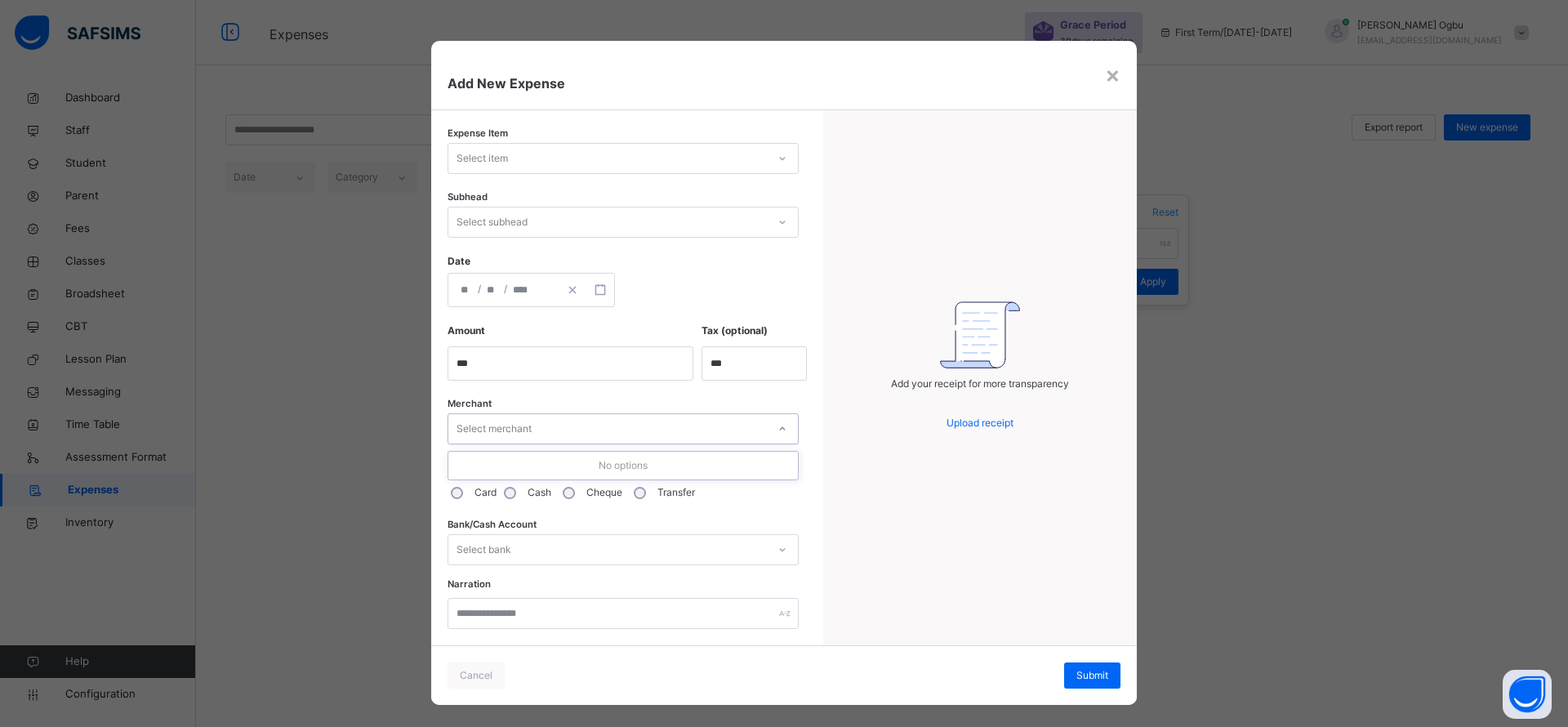
click at [628, 443] on div "Select merchant" at bounding box center [623, 428] width 351 height 31
click at [740, 549] on div "Select bank" at bounding box center [607, 549] width 319 height 26
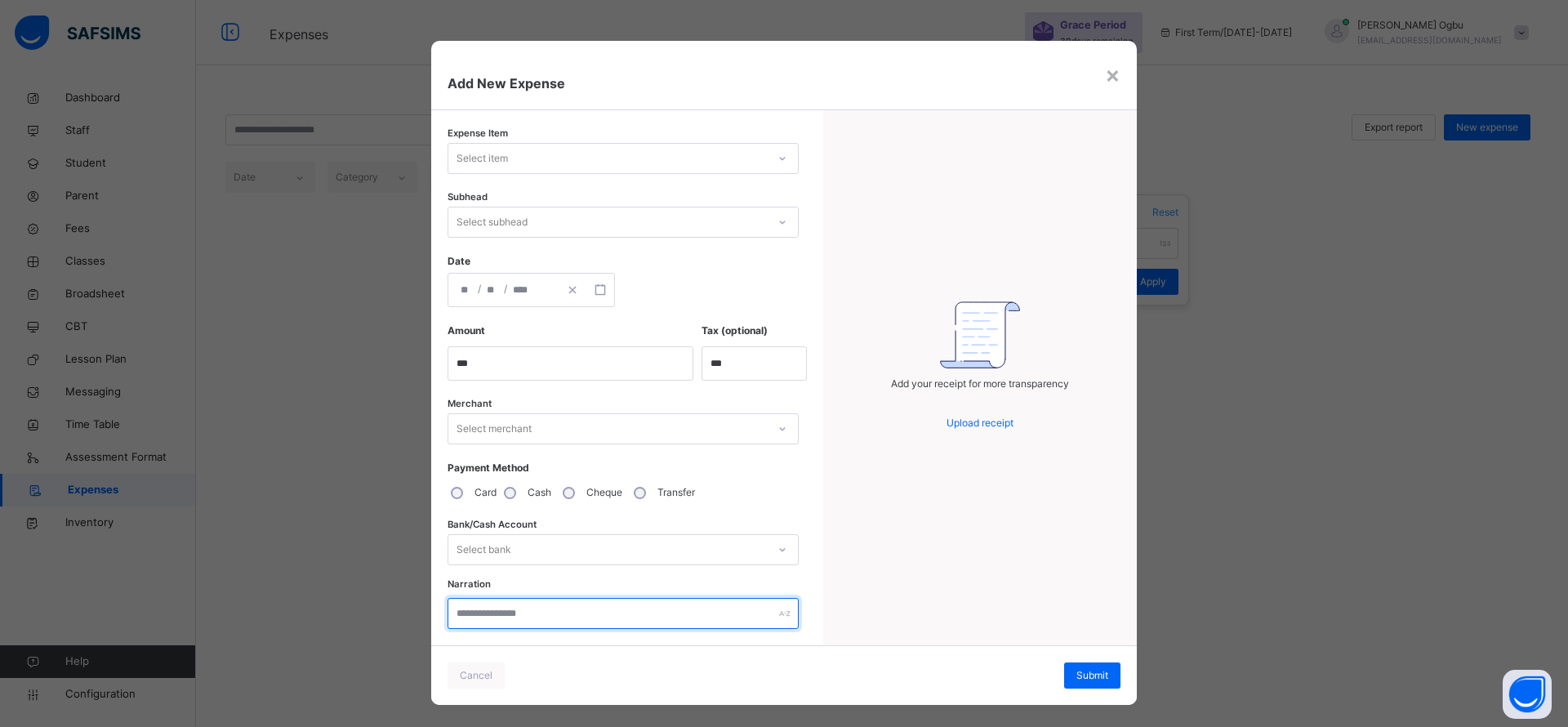
click at [721, 617] on input "text" at bounding box center [623, 613] width 351 height 31
click at [1041, 526] on div "Add your receipt for more transparency Upload receipt" at bounding box center [979, 378] width 313 height 535
click at [988, 420] on span "Upload receipt" at bounding box center [980, 423] width 67 height 12
drag, startPoint x: 983, startPoint y: 408, endPoint x: 1104, endPoint y: 255, distance: 195.1
click at [1104, 255] on div "Add your receipt for more transparency Upload receipt" at bounding box center [979, 378] width 313 height 535
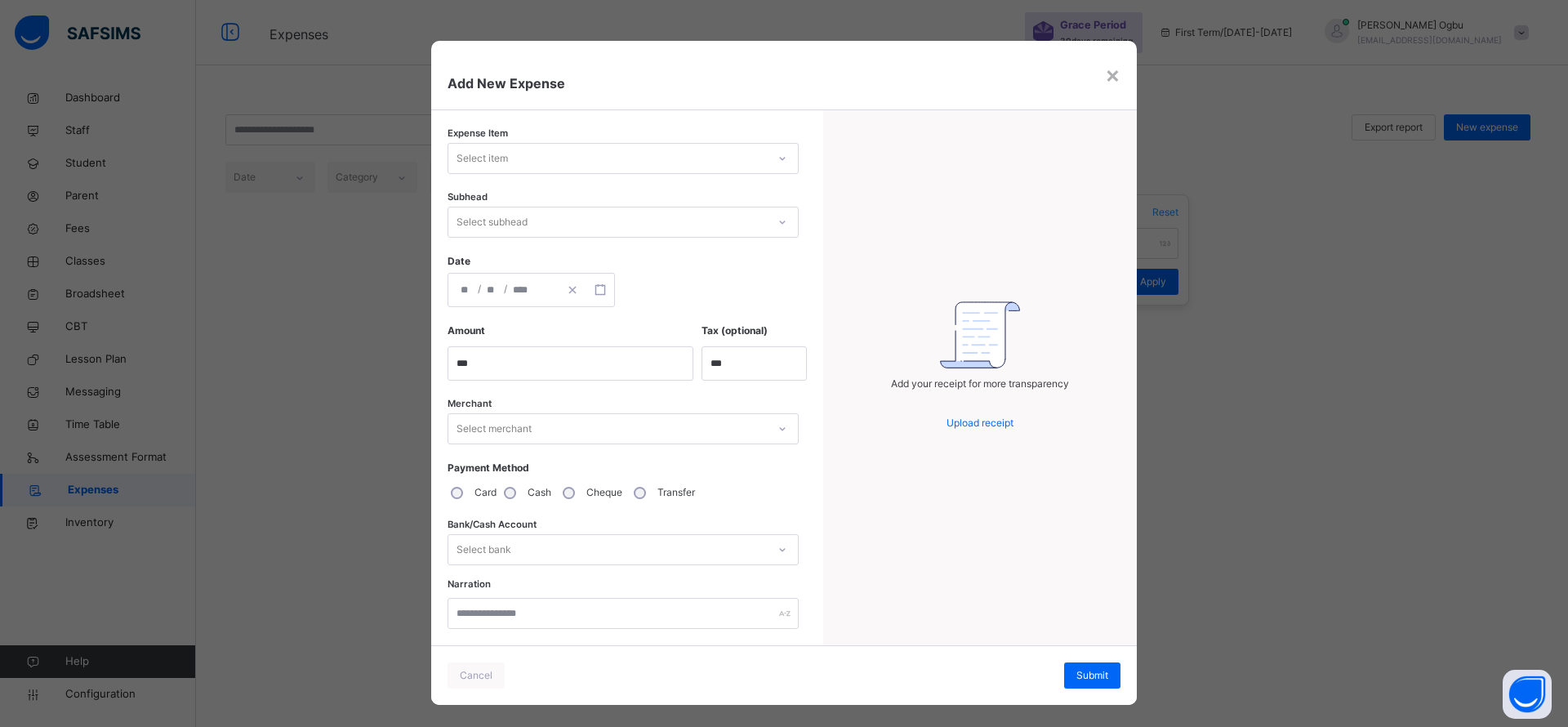
click at [1105, 78] on div "×" at bounding box center [1112, 74] width 16 height 34
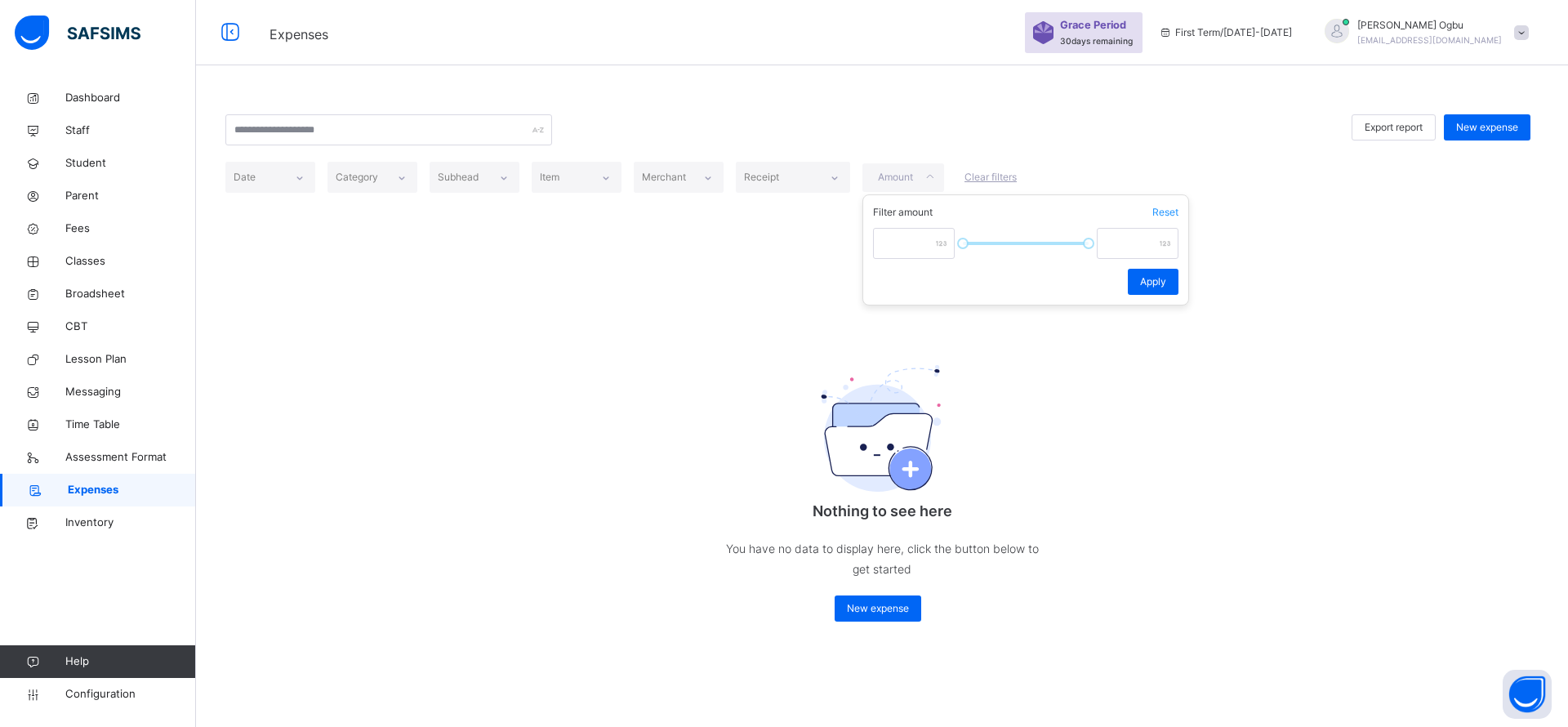
click at [1136, 437] on div "Export report New expense Date Category Subhead Item Merchant Receipt Amount Fi…" at bounding box center [882, 367] width 1372 height 572
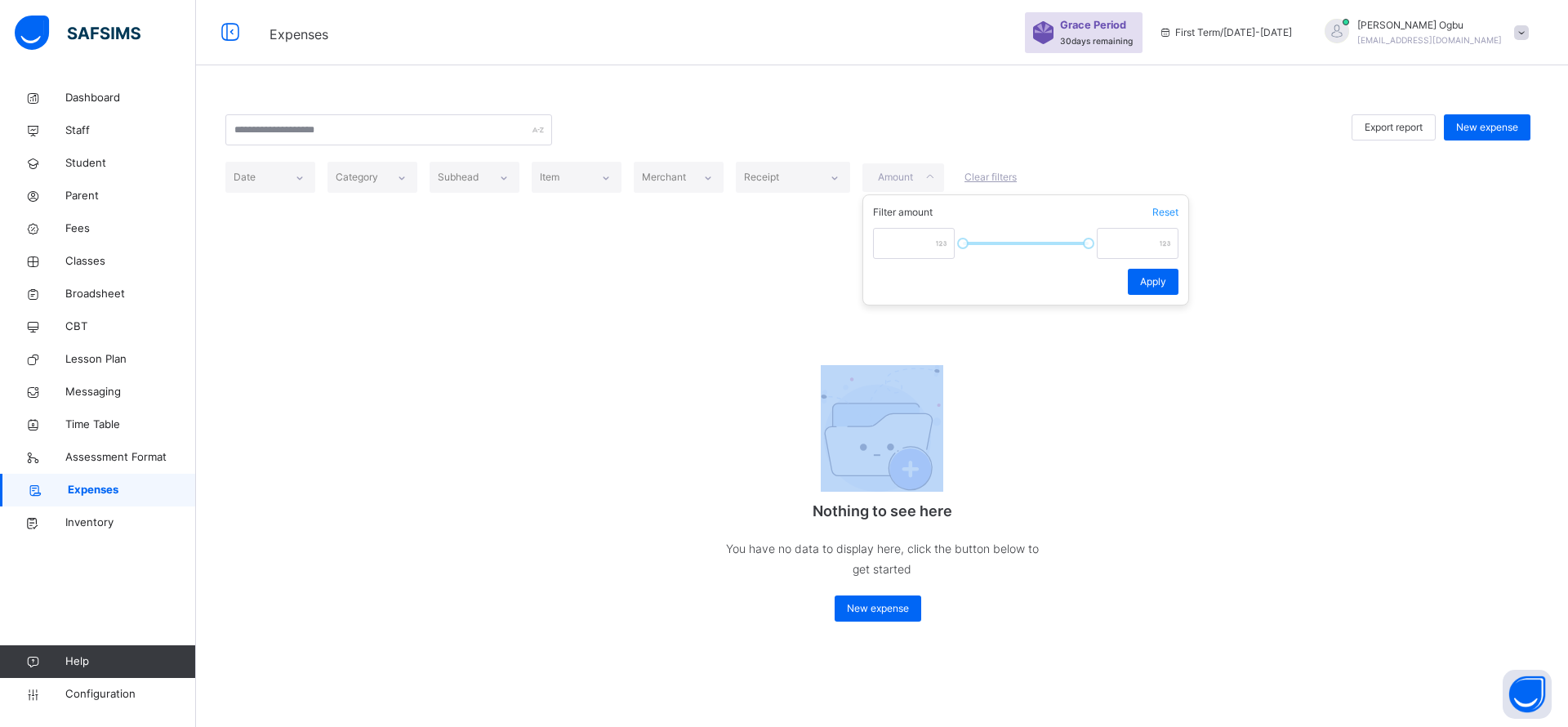
click at [1136, 437] on div "Export report New expense Date Category Subhead Item Merchant Receipt Amount Fi…" at bounding box center [882, 367] width 1372 height 572
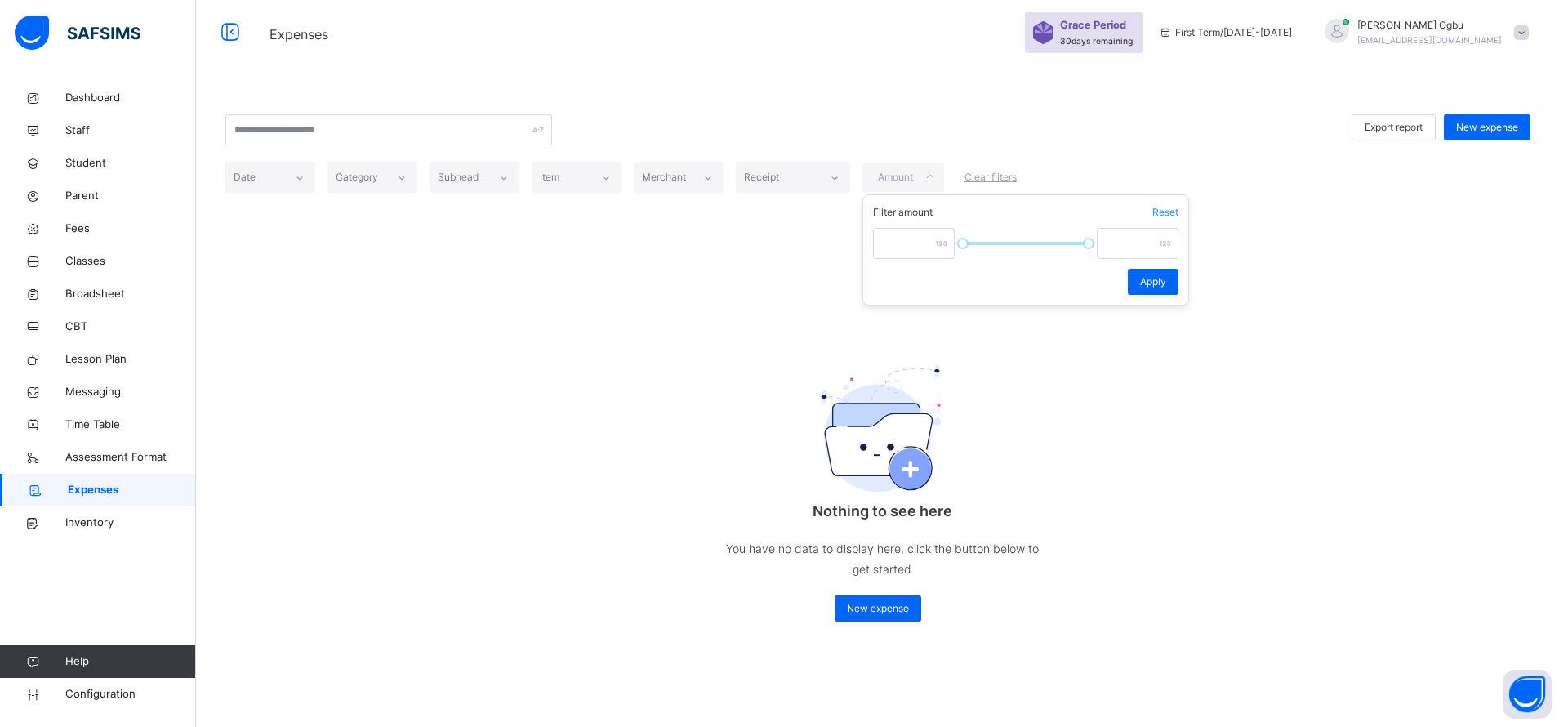
click at [1173, 213] on span "Reset" at bounding box center [1165, 212] width 26 height 15
click at [1195, 411] on div "Export report New expense Date Category Subhead Item Merchant Receipt Amount Fi…" at bounding box center [882, 367] width 1372 height 572
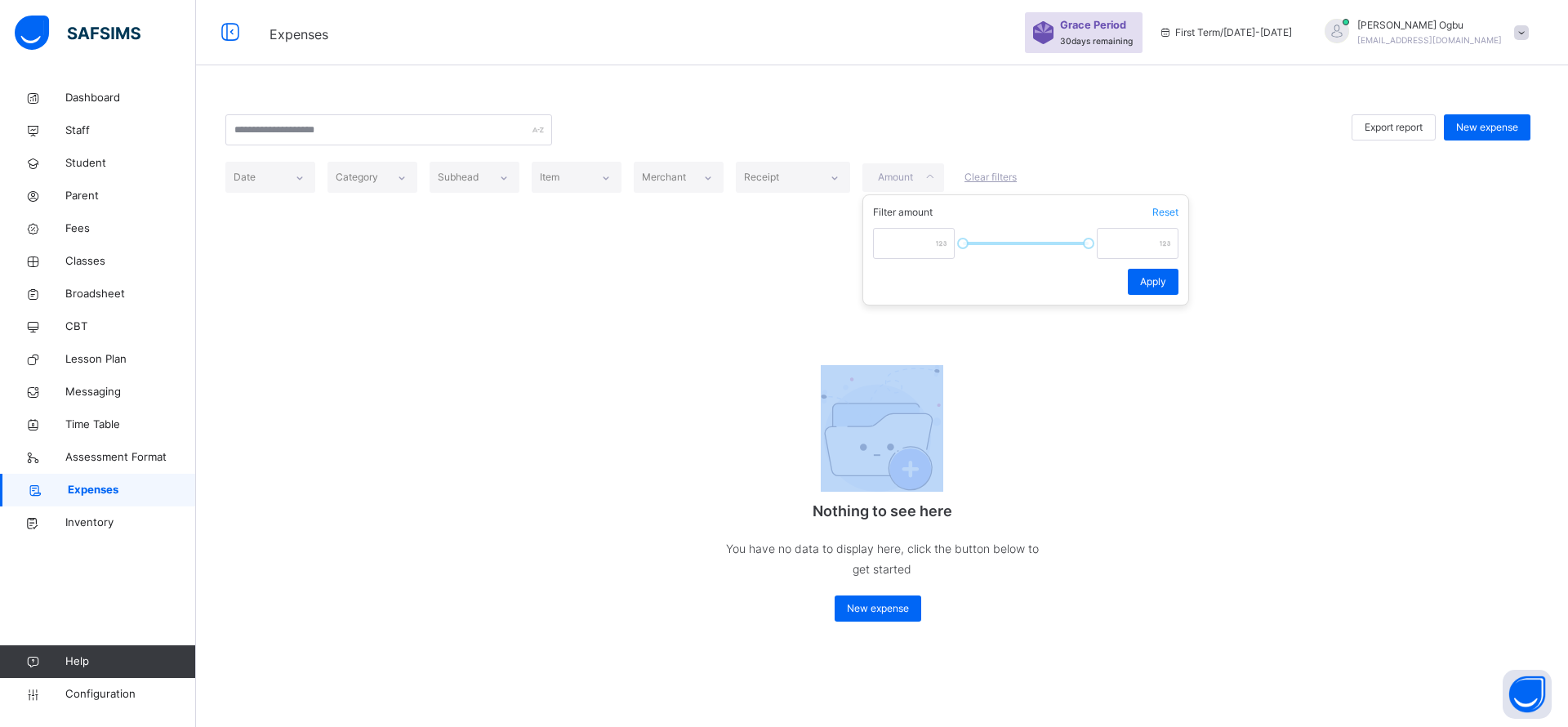
click at [1195, 411] on div "Export report New expense Date Category Subhead Item Merchant Receipt Amount Fi…" at bounding box center [882, 367] width 1372 height 572
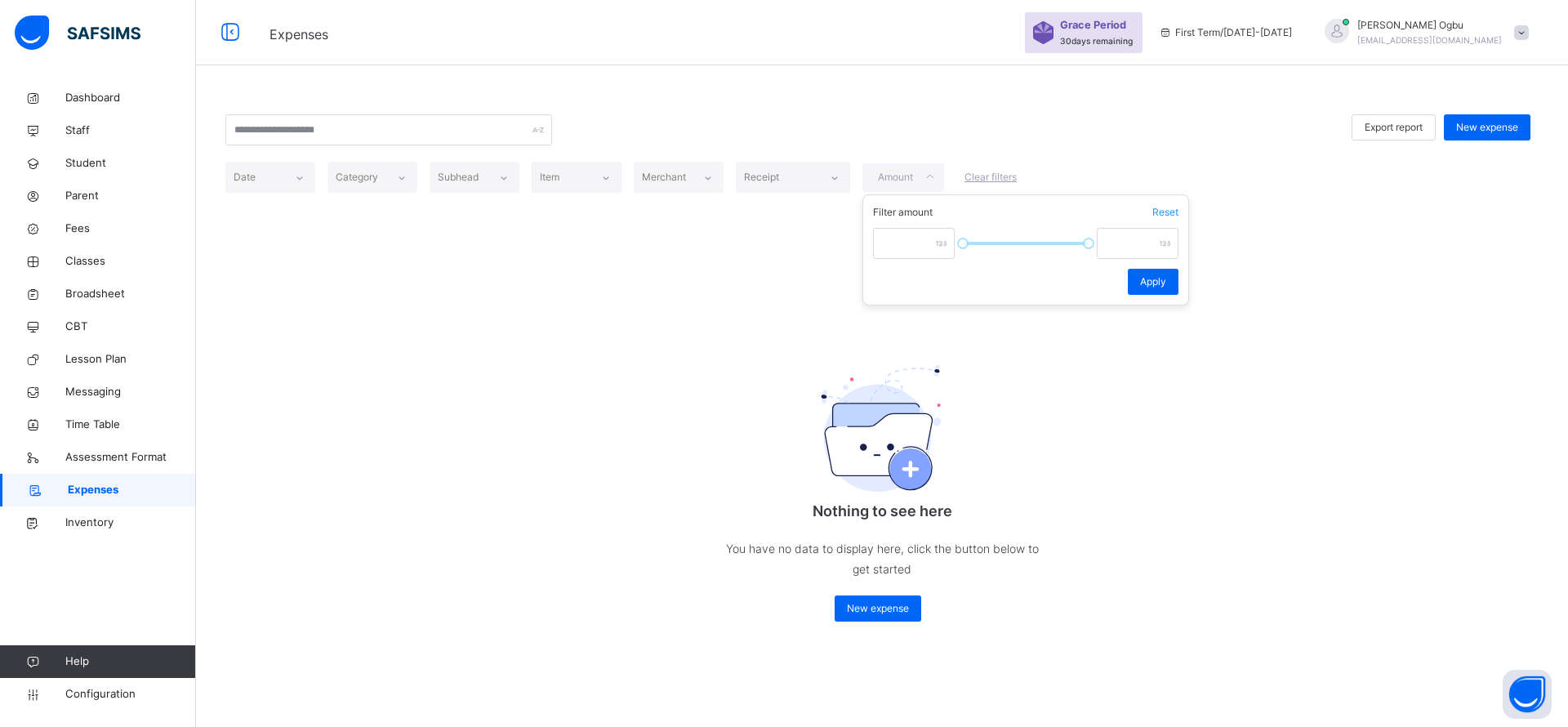
click at [991, 171] on span "Clear filters" at bounding box center [990, 177] width 52 height 15
click at [991, 173] on span "Clear filters" at bounding box center [990, 177] width 52 height 15
click at [86, 529] on span "Inventory" at bounding box center [131, 523] width 131 height 16
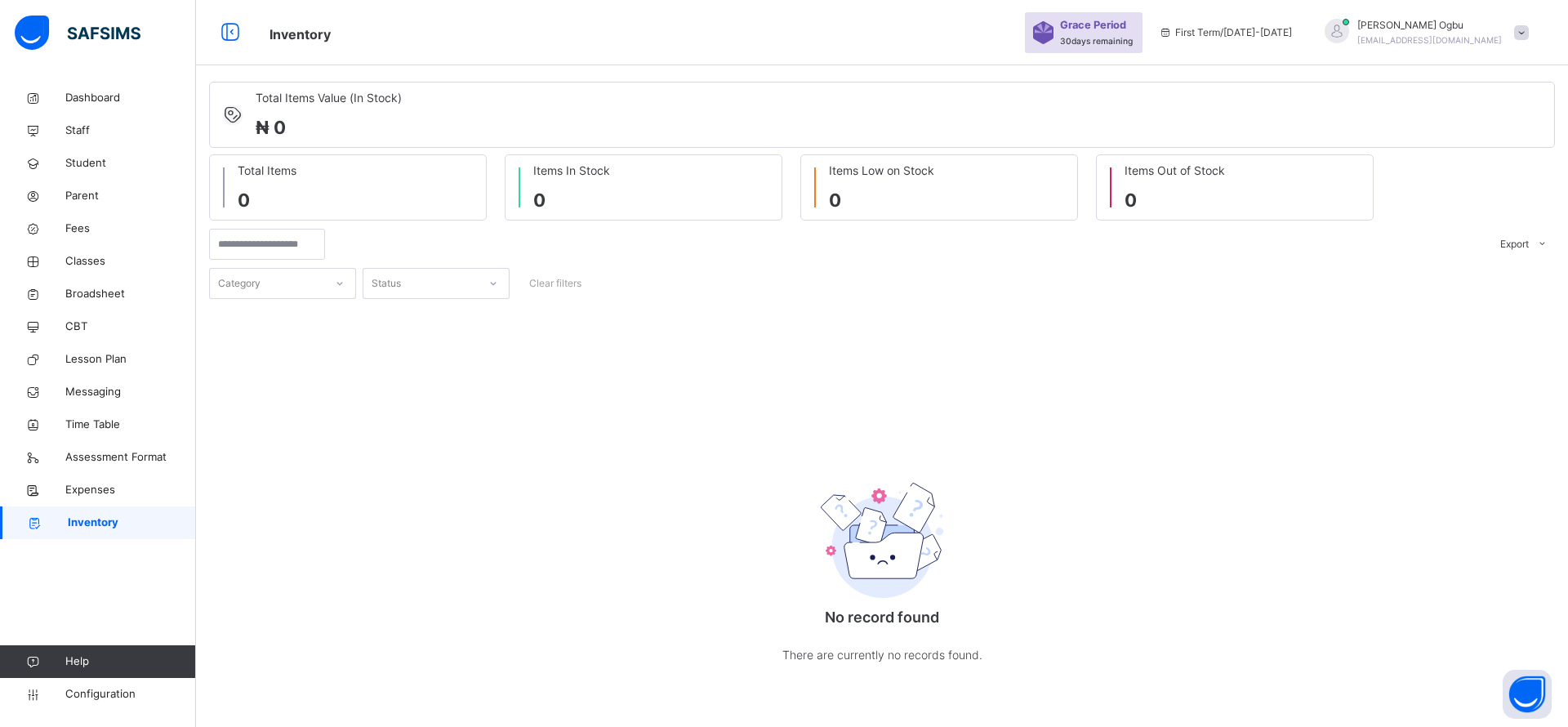
click at [640, 435] on div "No record found There are currently no records found." at bounding box center [882, 502] width 1346 height 407
click at [310, 128] on span "₦ 0" at bounding box center [328, 127] width 147 height 27
click at [94, 494] on span "Expenses" at bounding box center [131, 490] width 131 height 16
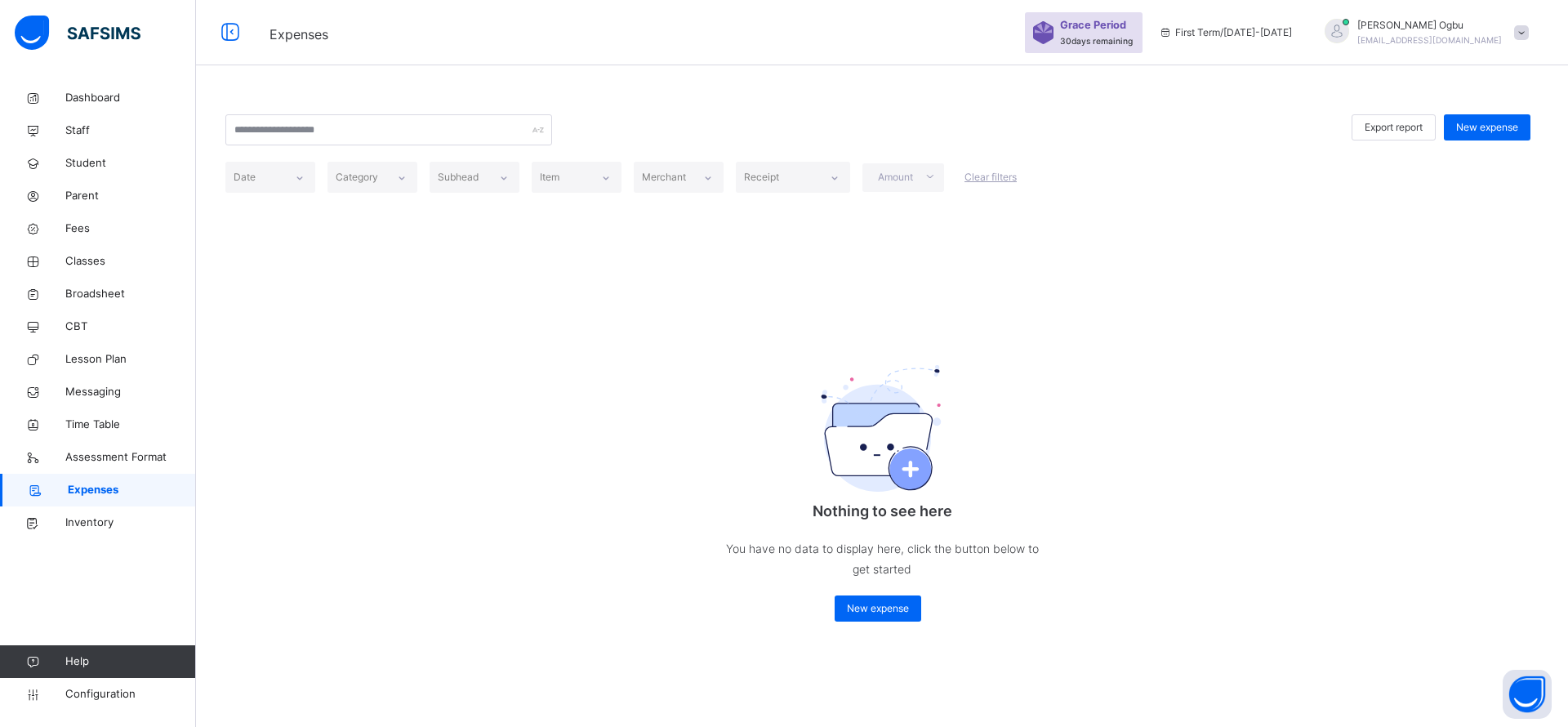
click at [103, 254] on span "Classes" at bounding box center [131, 261] width 131 height 16
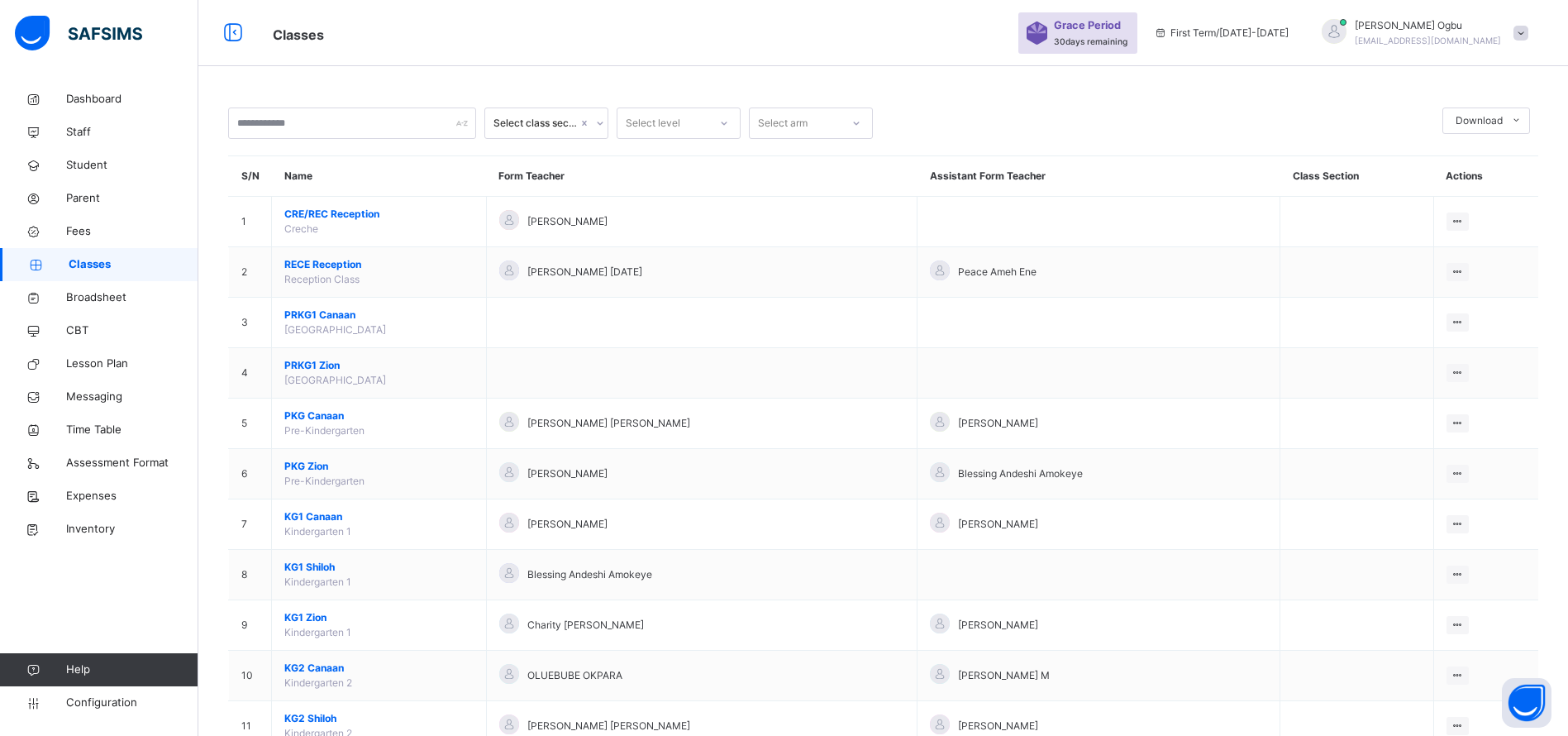
click at [308, 469] on span "PKG Zion" at bounding box center [379, 466] width 190 height 15
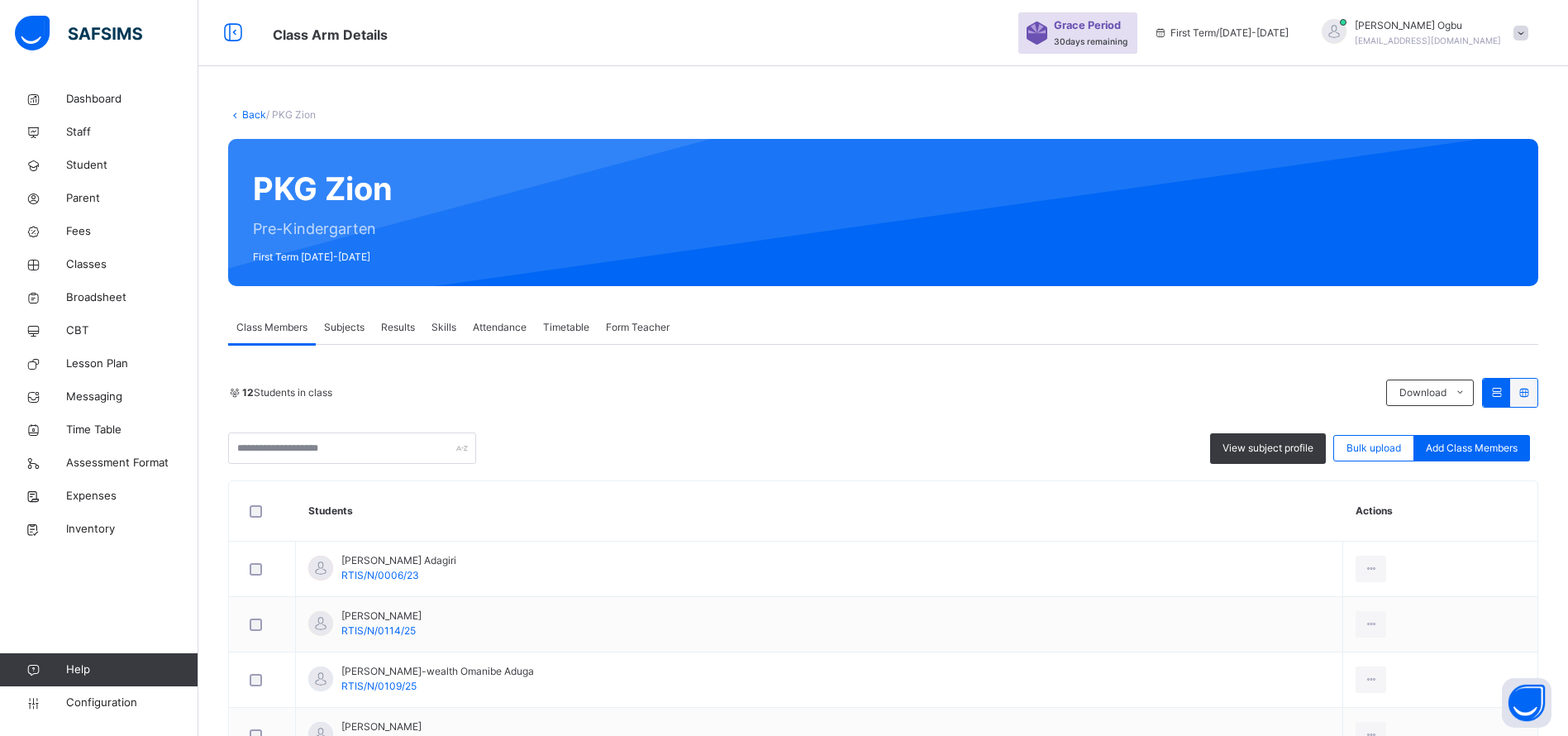
click at [0, 0] on li "Pdf Report" at bounding box center [0, 0] width 0 height 0
click at [82, 202] on span "Parent" at bounding box center [132, 199] width 132 height 16
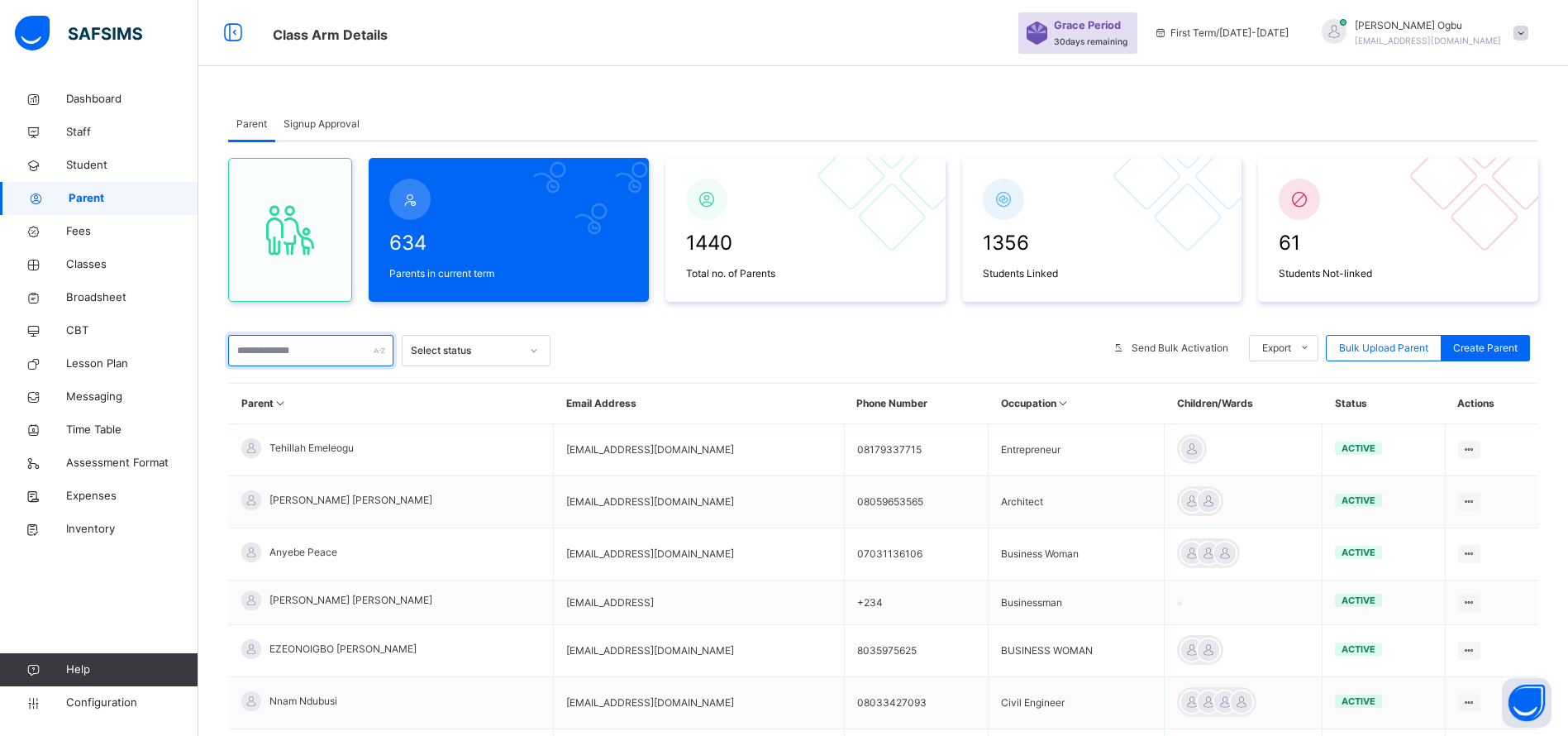
click at [307, 327] on div "634 Parents in current term 1440 Total no. of Parents 1356 Students Linked 61 S…" at bounding box center [883, 581] width 1311 height 880
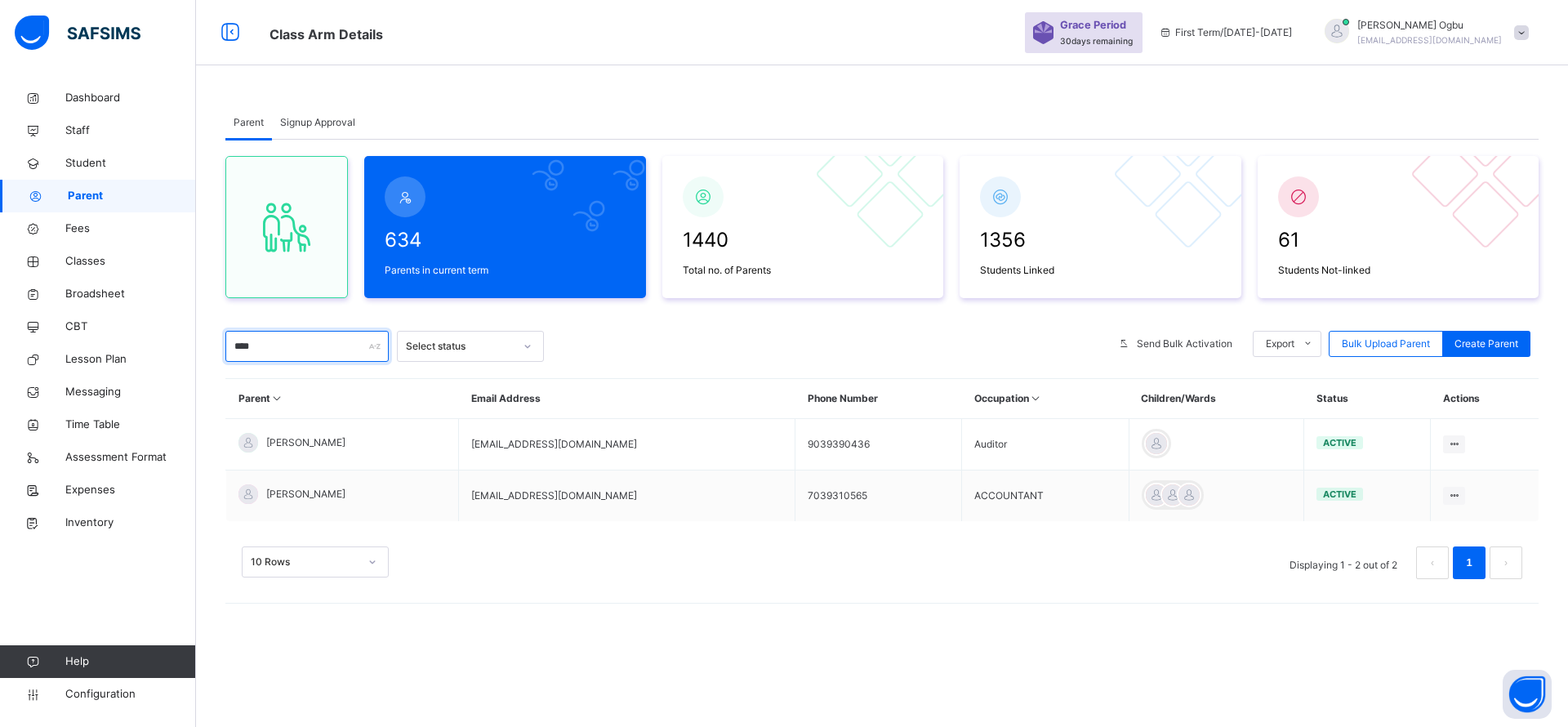
type input "****"
click at [276, 492] on span "[PERSON_NAME]" at bounding box center [305, 494] width 79 height 15
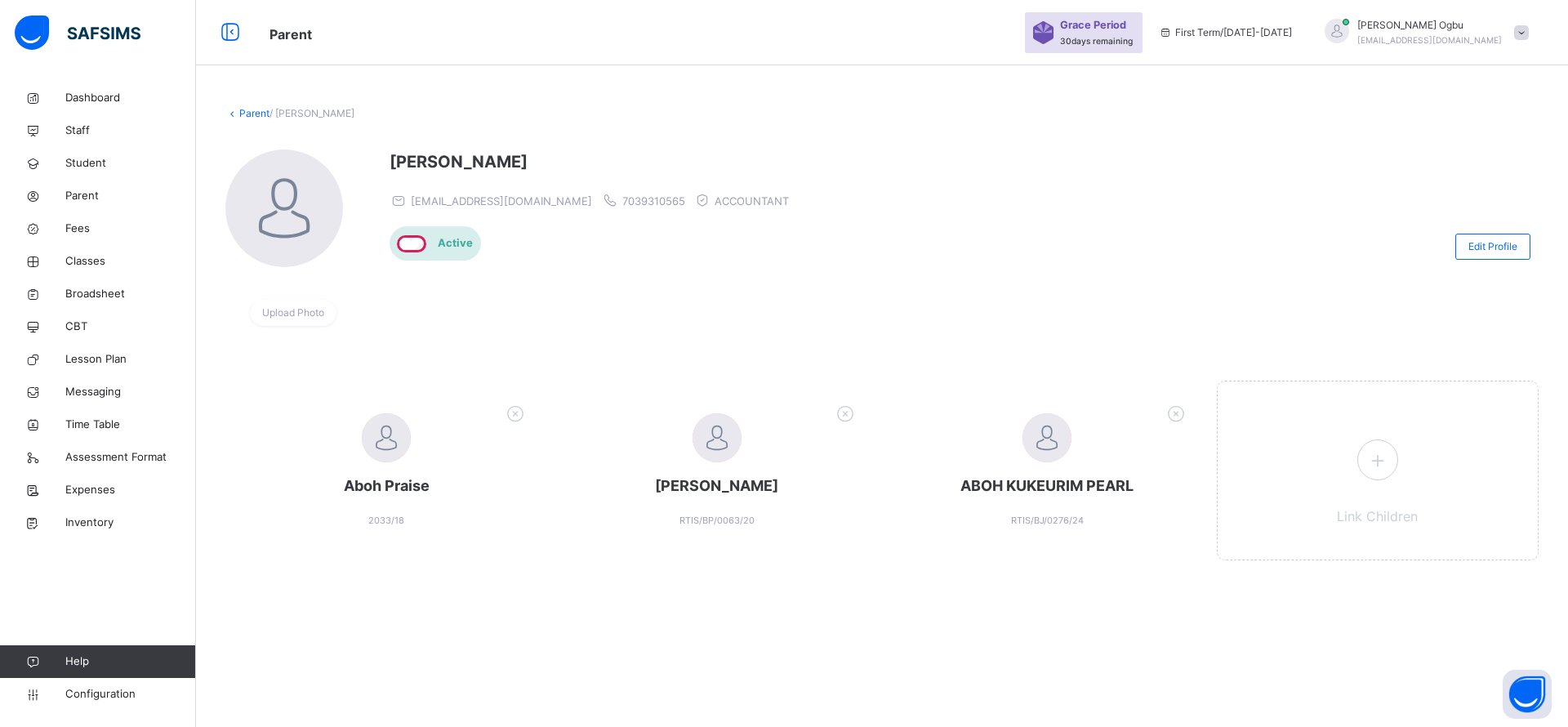
click at [1383, 460] on icon at bounding box center [1376, 460] width 29 height 32
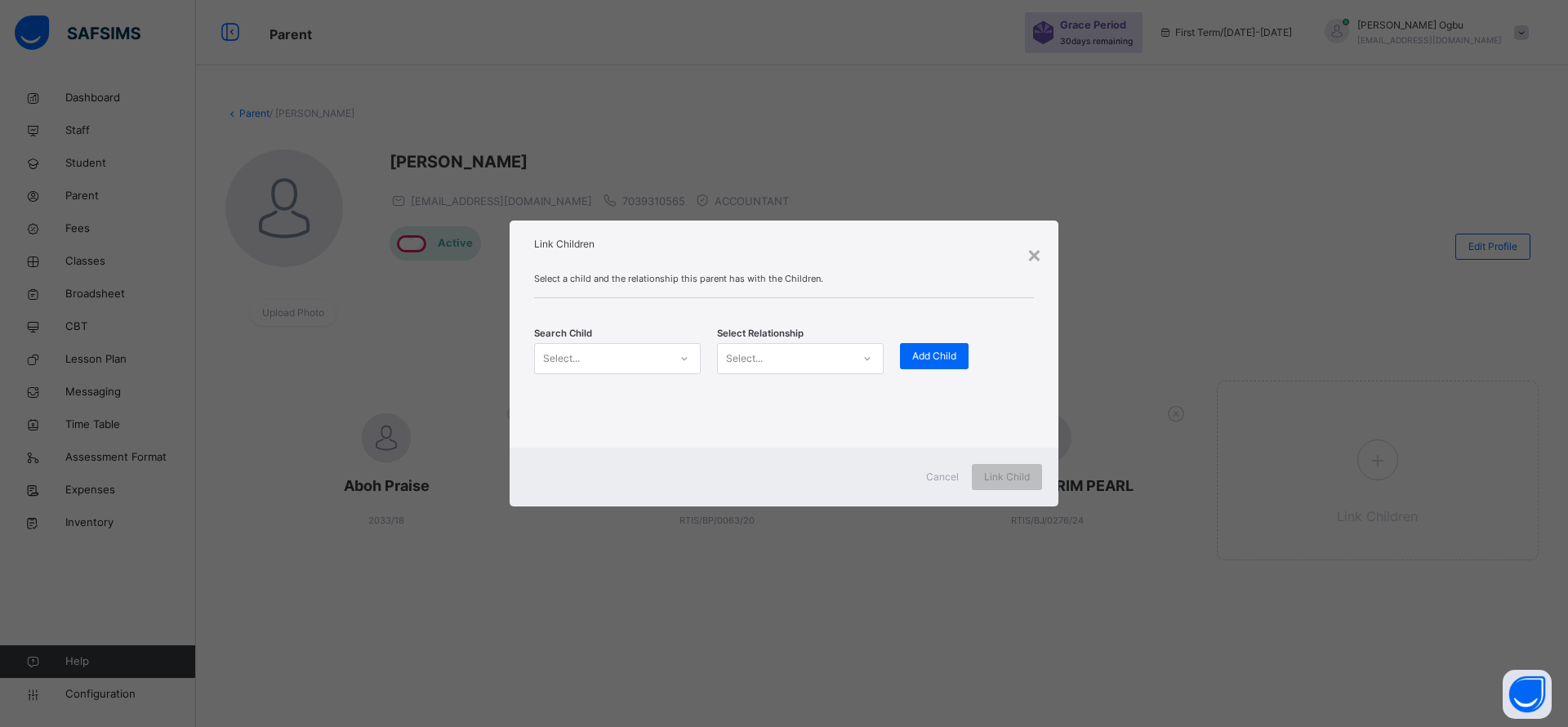
click at [586, 352] on div "Select..." at bounding box center [602, 359] width 134 height 26
click at [583, 356] on div "Select..." at bounding box center [602, 359] width 134 height 26
type input "******"
click at [587, 417] on div "Ochigbo [PERSON_NAME] 1928/17" at bounding box center [617, 402] width 165 height 41
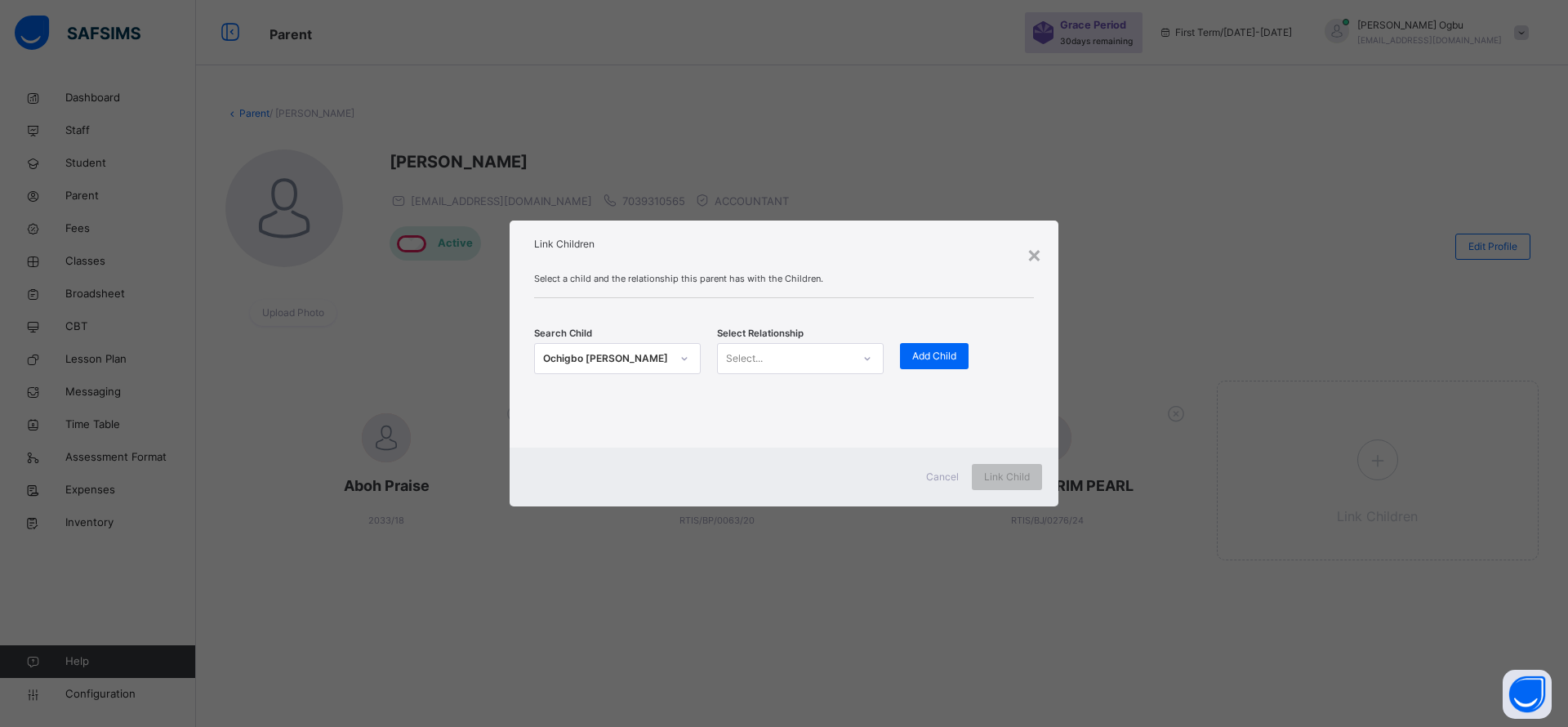
click at [736, 375] on div "Search Child Ochigbo [PERSON_NAME] 1928/17 Select Relationship Select... Add Ch…" at bounding box center [784, 358] width 500 height 72
click at [743, 370] on div "Select..." at bounding box center [744, 358] width 37 height 31
click at [743, 451] on div "Guardian" at bounding box center [800, 451] width 165 height 27
click at [930, 350] on span "Add Child" at bounding box center [934, 356] width 44 height 15
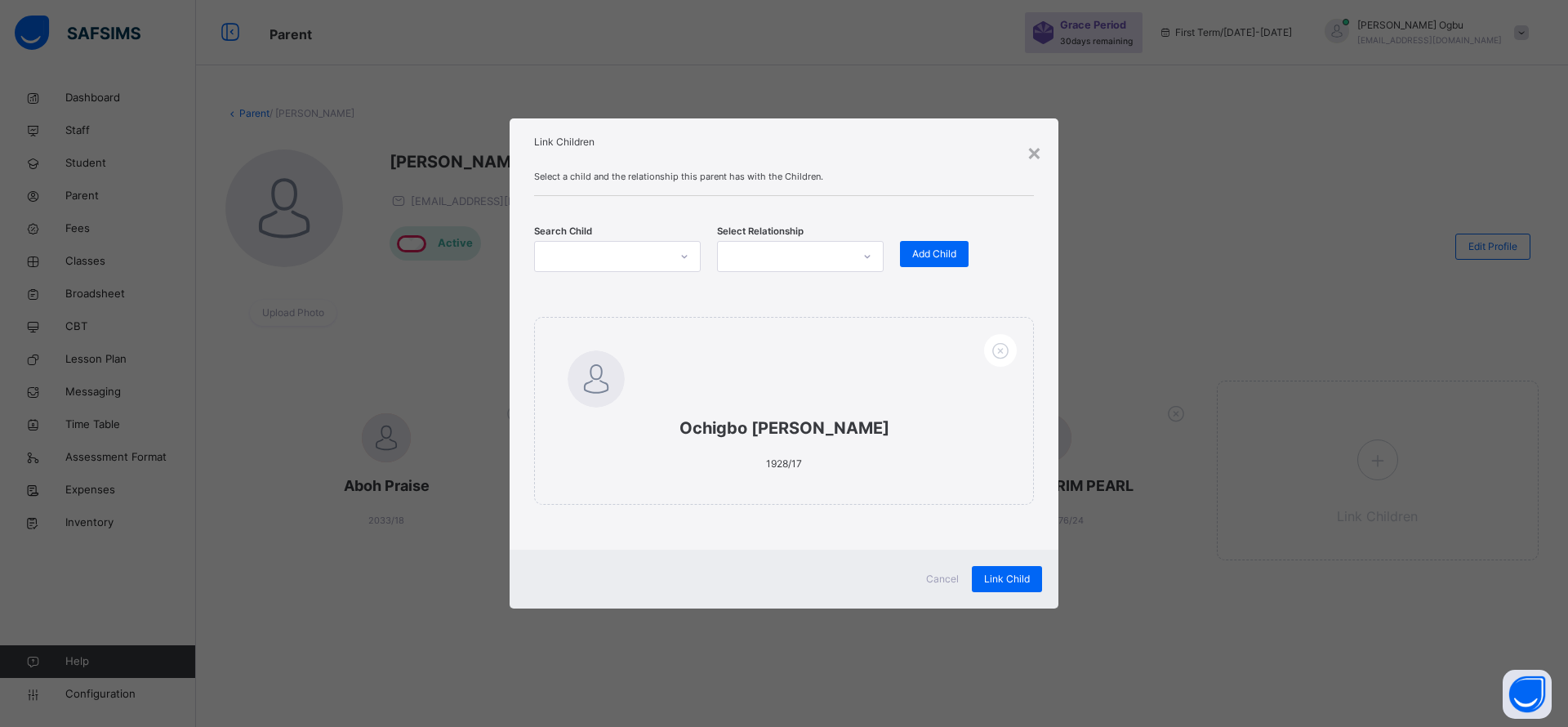
click at [565, 245] on div at bounding box center [602, 257] width 134 height 26
click at [1015, 572] on span "Link Child" at bounding box center [1006, 579] width 46 height 15
